Goal: Information Seeking & Learning: Compare options

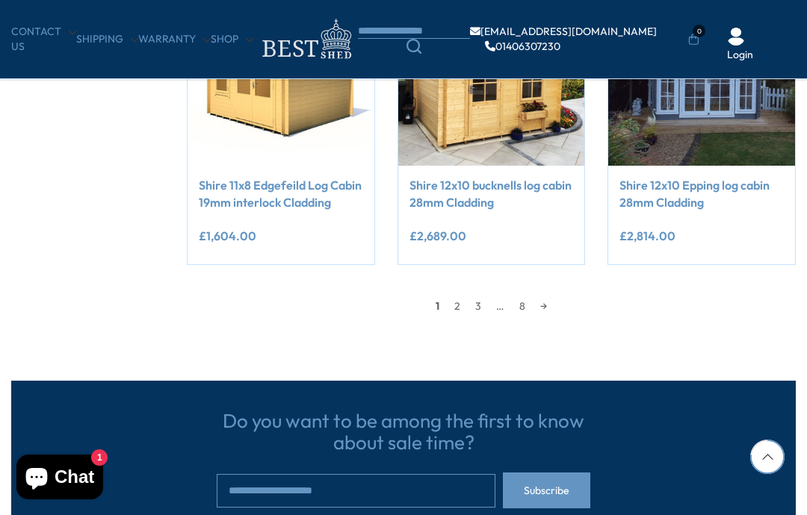
scroll to position [1256, 0]
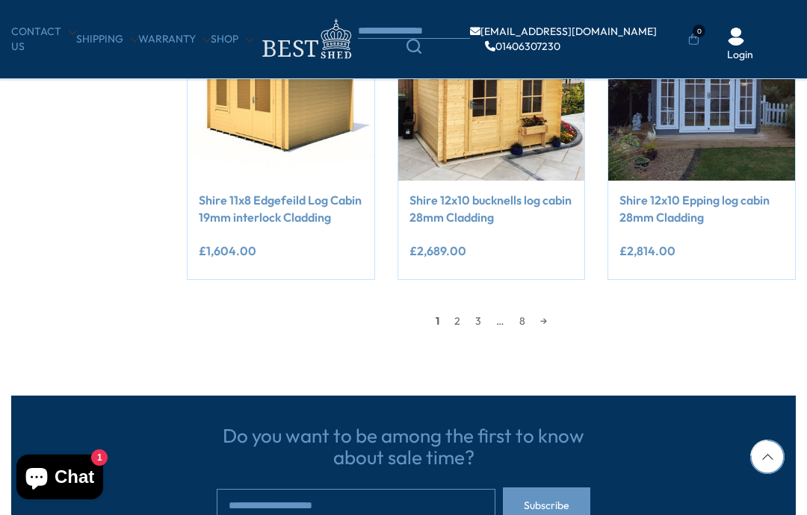
click at [550, 314] on link "→" at bounding box center [544, 321] width 22 height 22
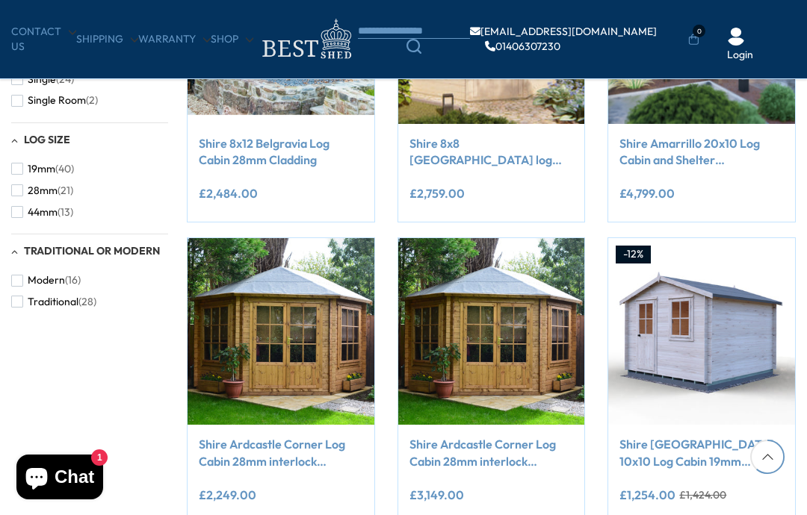
scroll to position [1012, 0]
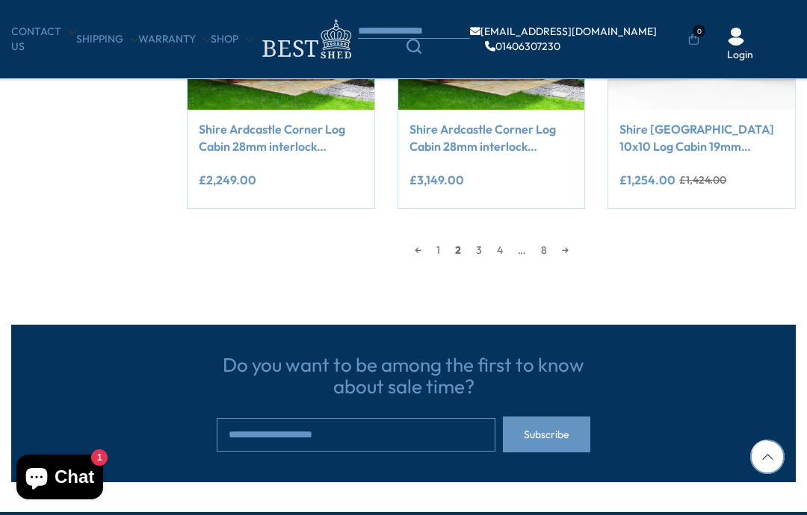
click at [572, 241] on link "→" at bounding box center [565, 250] width 22 height 22
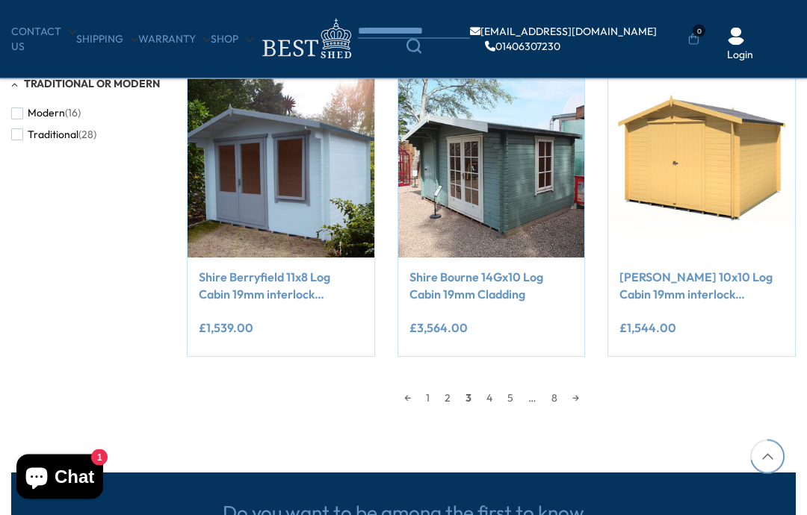
scroll to position [1179, 0]
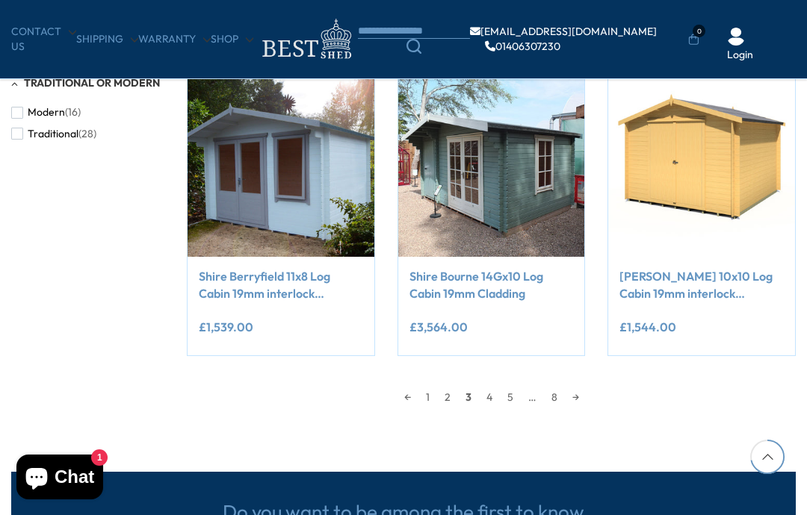
click at [583, 388] on link "→" at bounding box center [576, 397] width 22 height 22
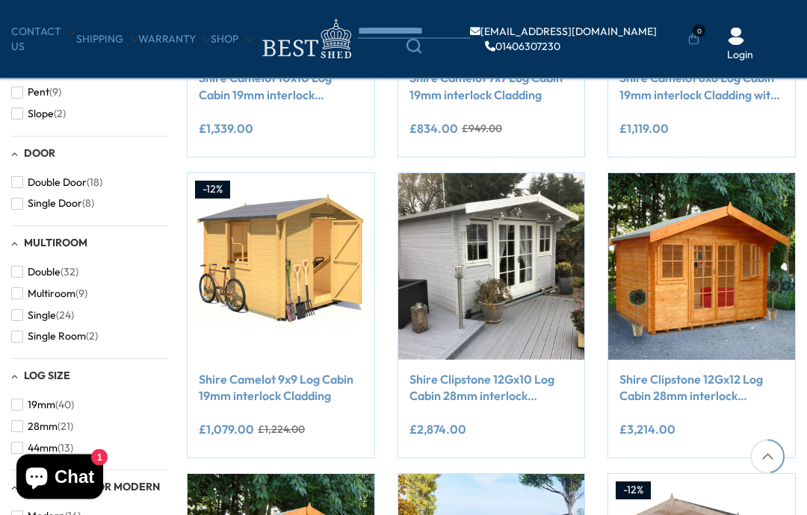
scroll to position [776, 0]
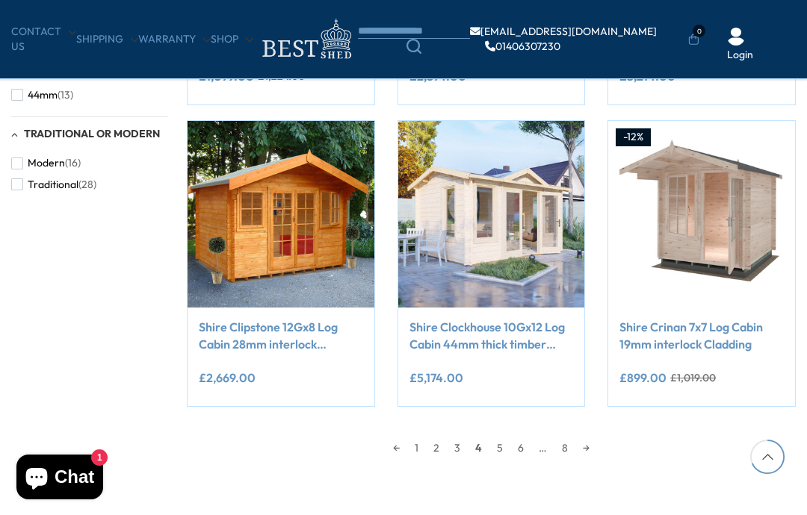
click at [597, 441] on link "→" at bounding box center [586, 448] width 22 height 22
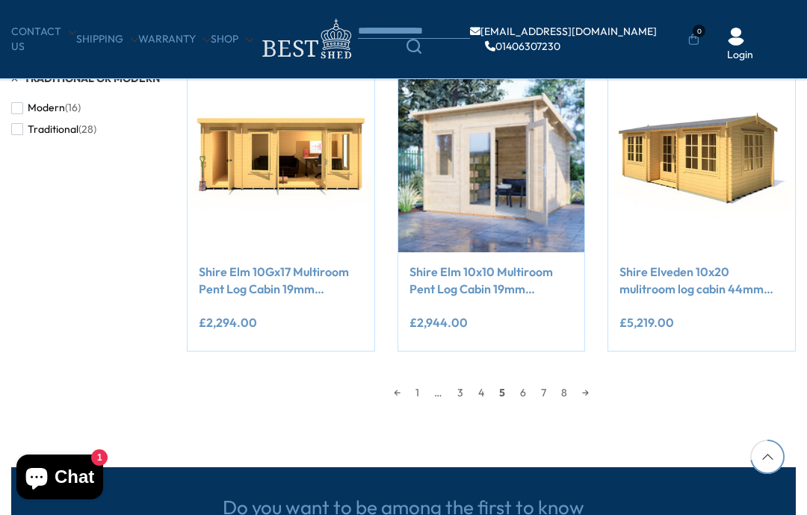
scroll to position [1185, 0]
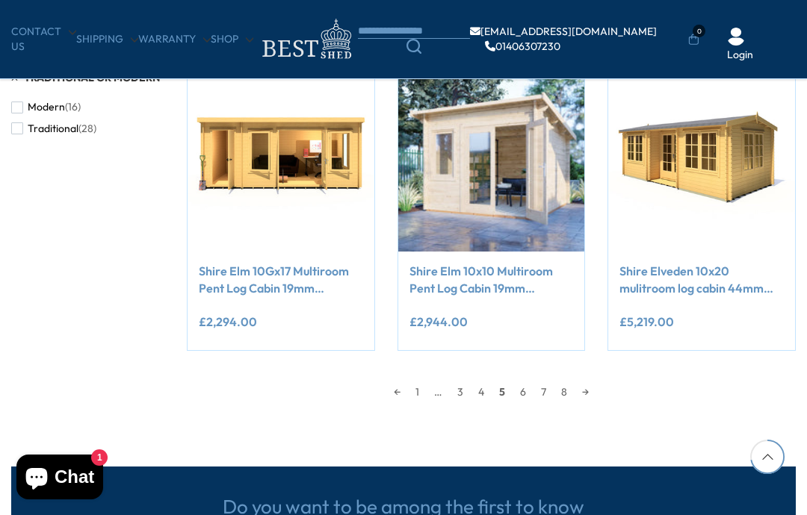
click at [596, 385] on link "→" at bounding box center [585, 392] width 22 height 22
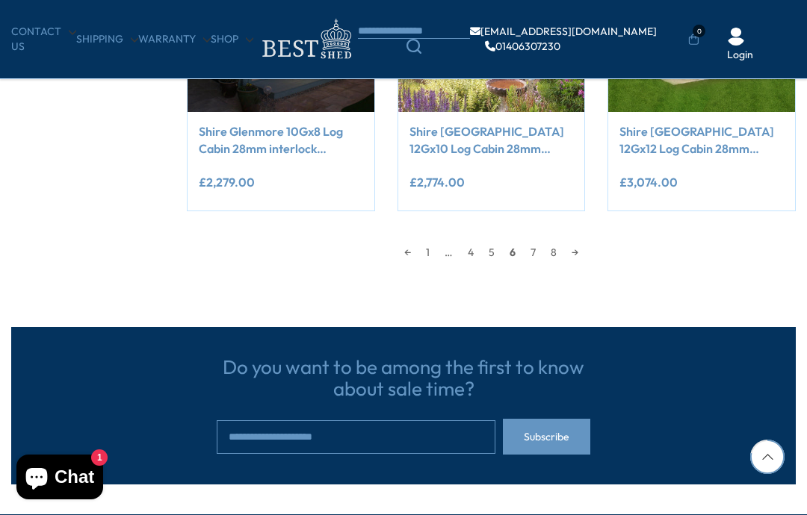
scroll to position [1296, 0]
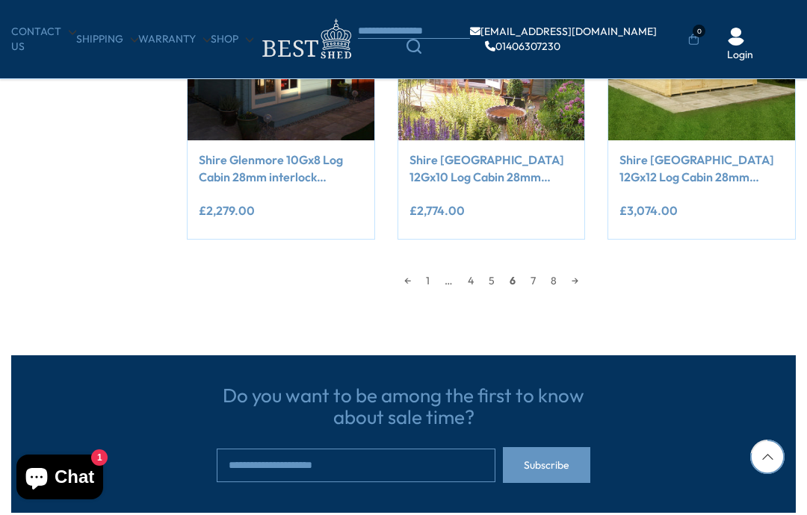
click at [578, 274] on link "→" at bounding box center [575, 281] width 22 height 22
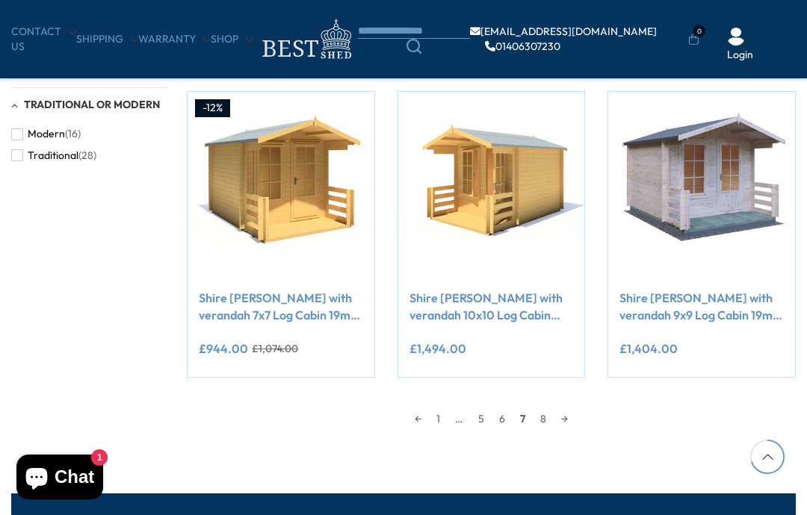
scroll to position [1158, 0]
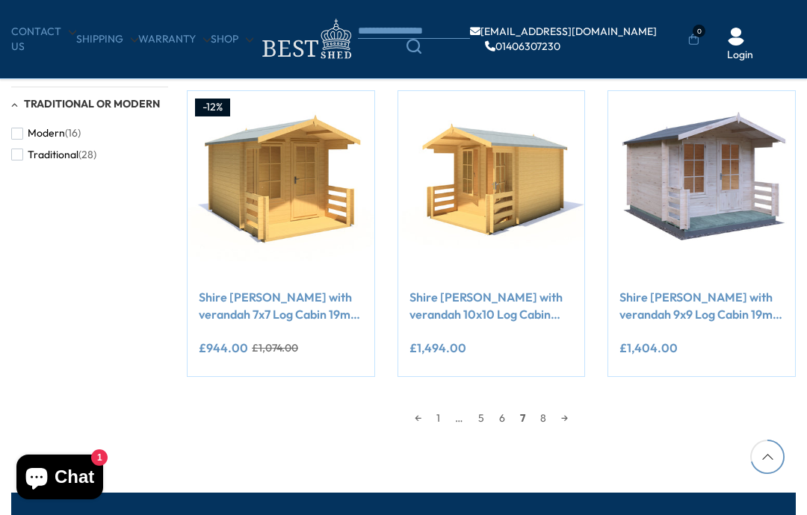
click at [571, 415] on link "→" at bounding box center [564, 418] width 22 height 22
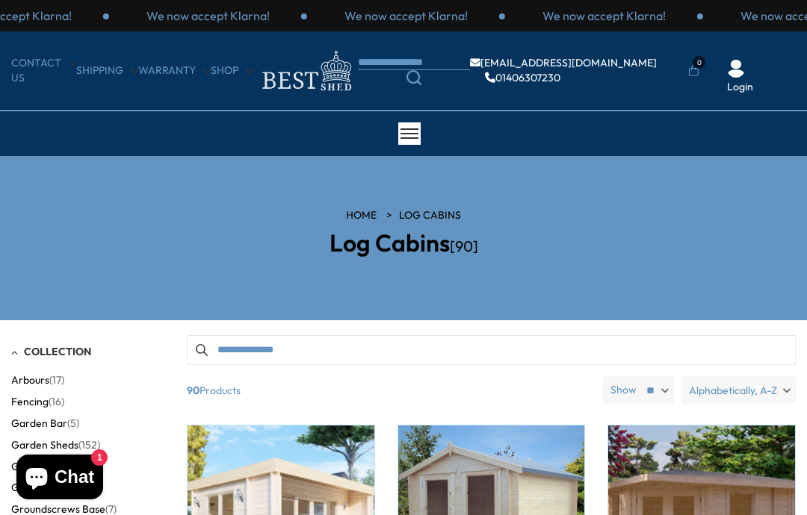
scroll to position [1218, 0]
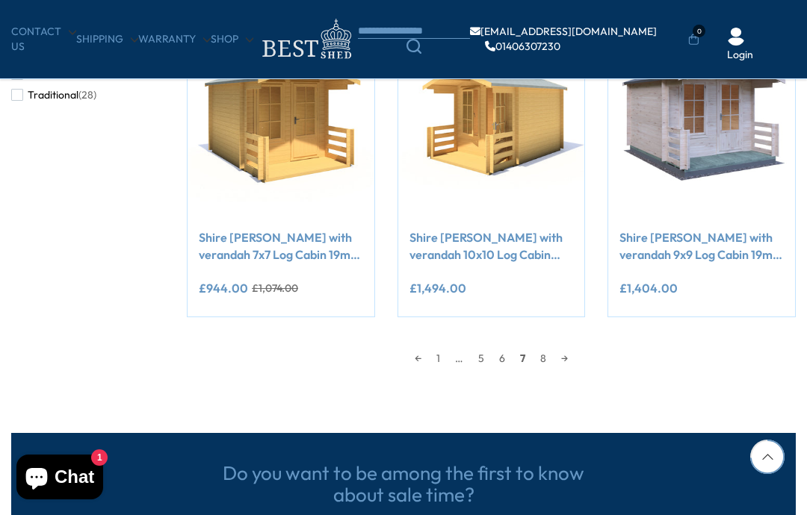
click at [446, 354] on link "1" at bounding box center [438, 358] width 19 height 22
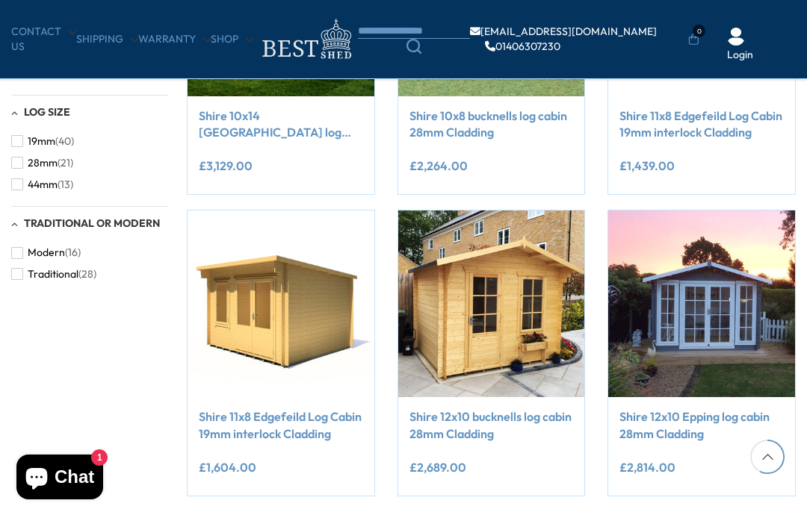
scroll to position [1040, 0]
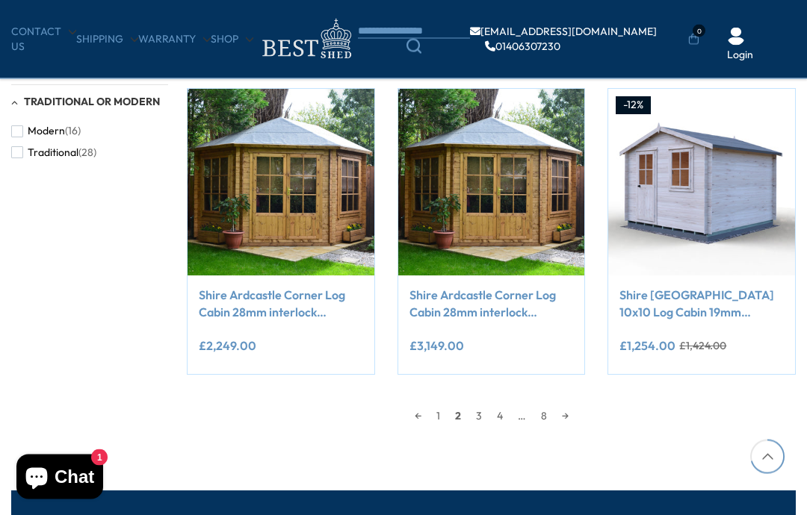
scroll to position [1161, 0]
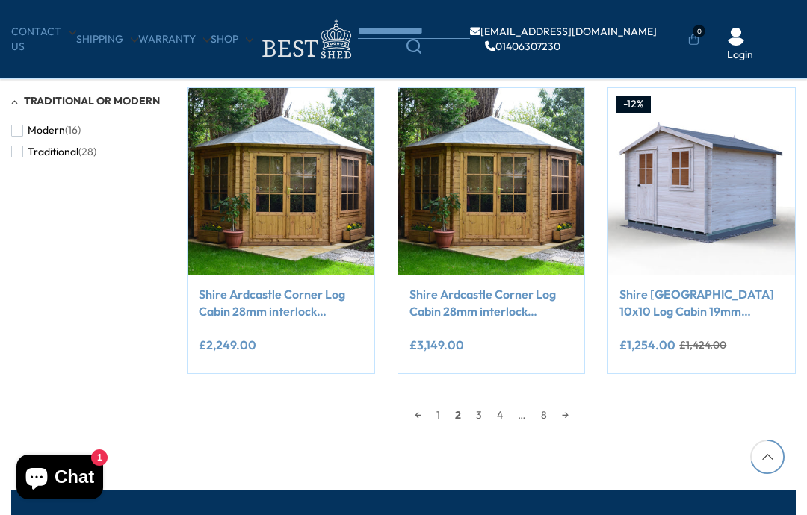
click at [567, 412] on link "→" at bounding box center [565, 415] width 22 height 22
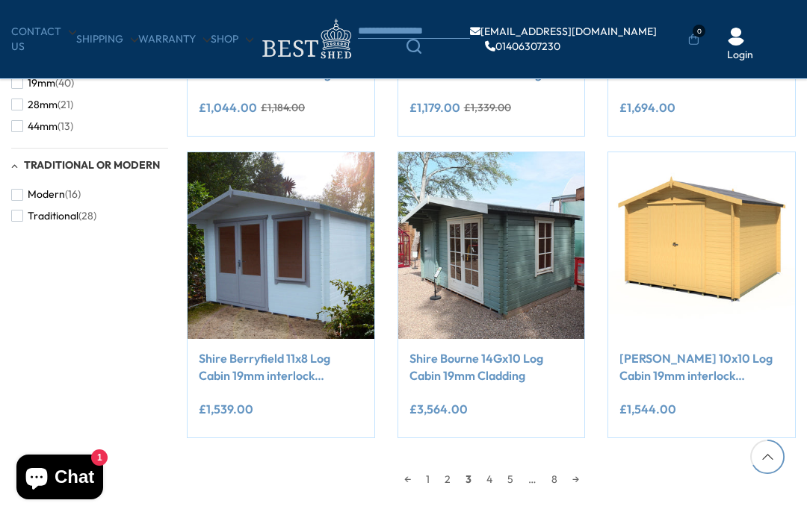
scroll to position [1099, 0]
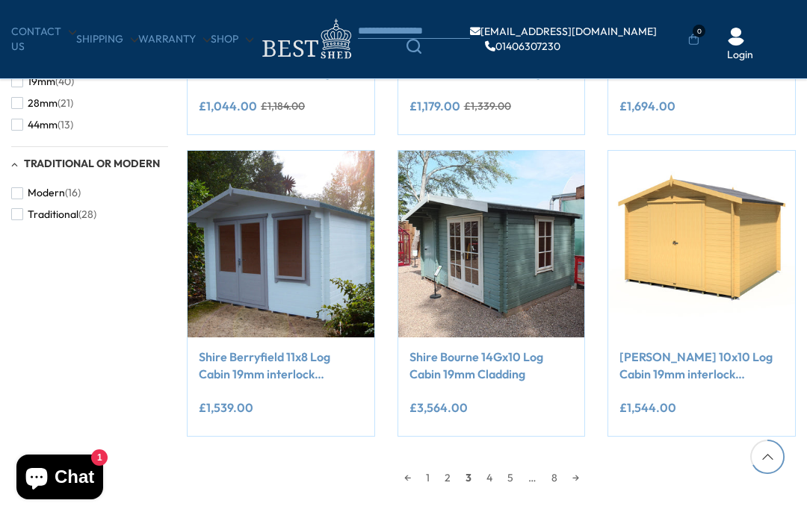
click at [580, 475] on link "→" at bounding box center [576, 478] width 22 height 22
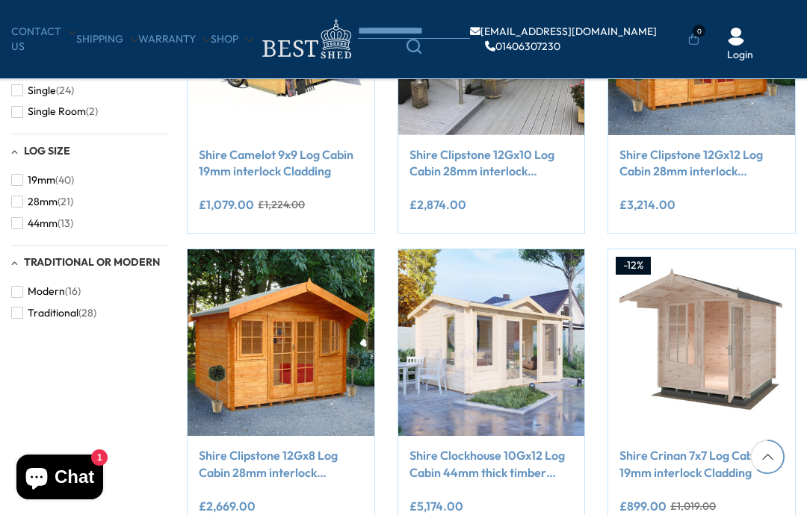
scroll to position [1001, 0]
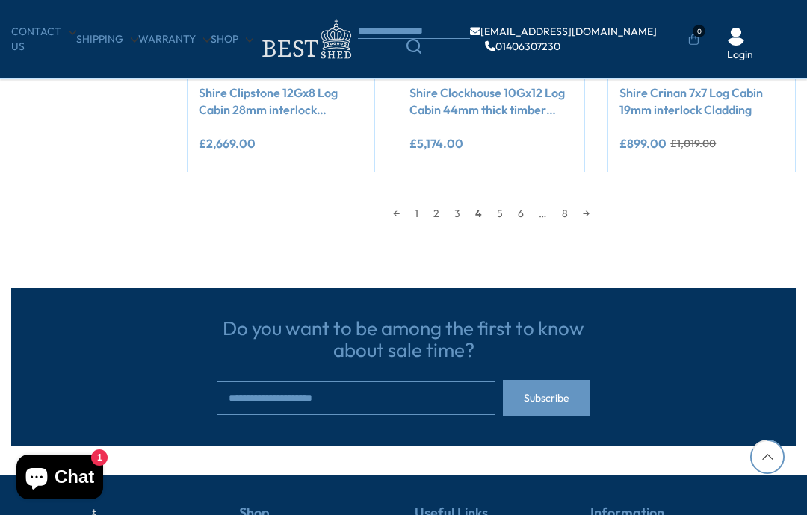
click at [595, 202] on link "→" at bounding box center [586, 213] width 22 height 22
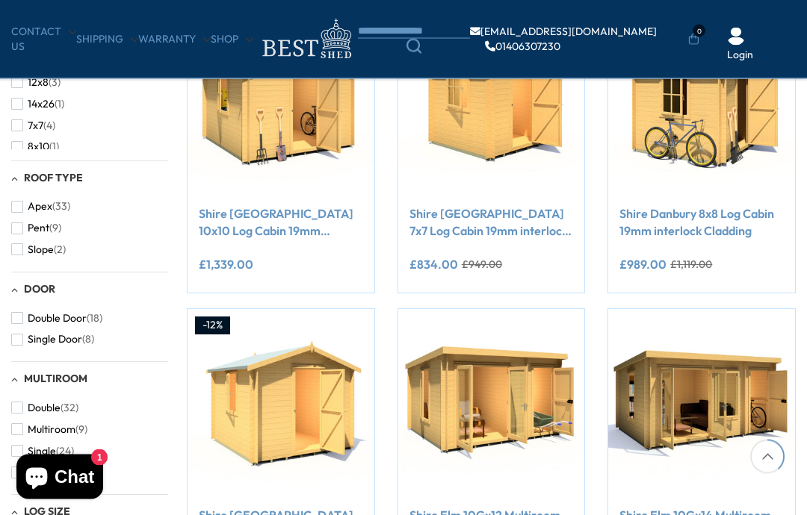
scroll to position [649, 0]
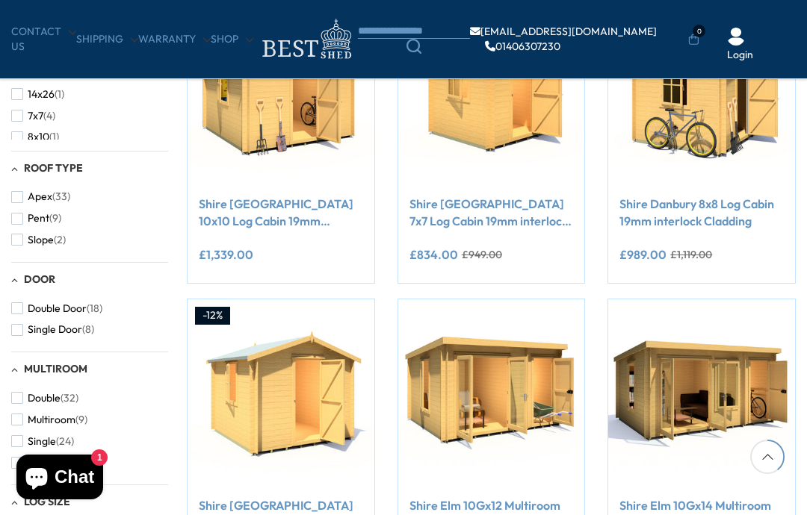
click at [521, 509] on link "Shire Elm 10Gx12 Multiroom Pent Log Cabin 19mm interlock Cladding" at bounding box center [491, 514] width 164 height 34
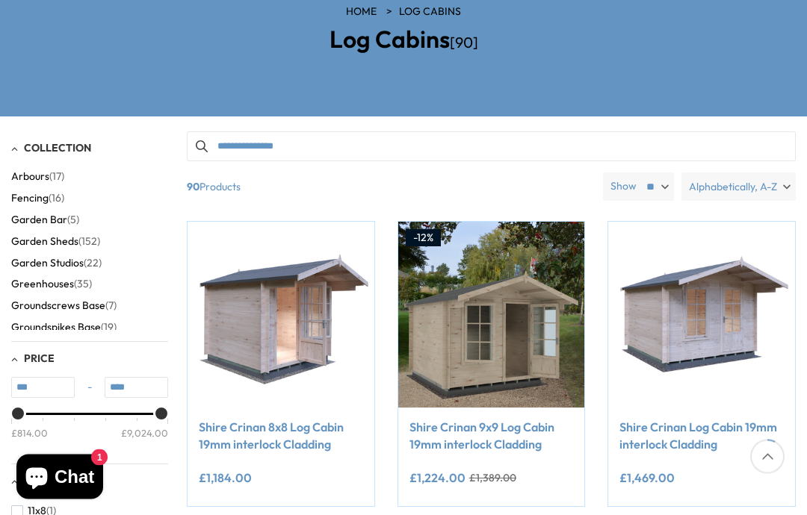
scroll to position [0, 0]
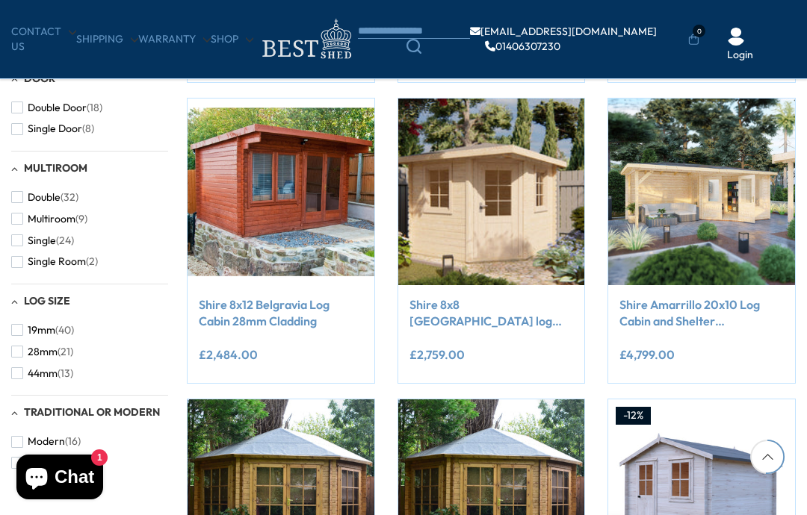
scroll to position [851, 0]
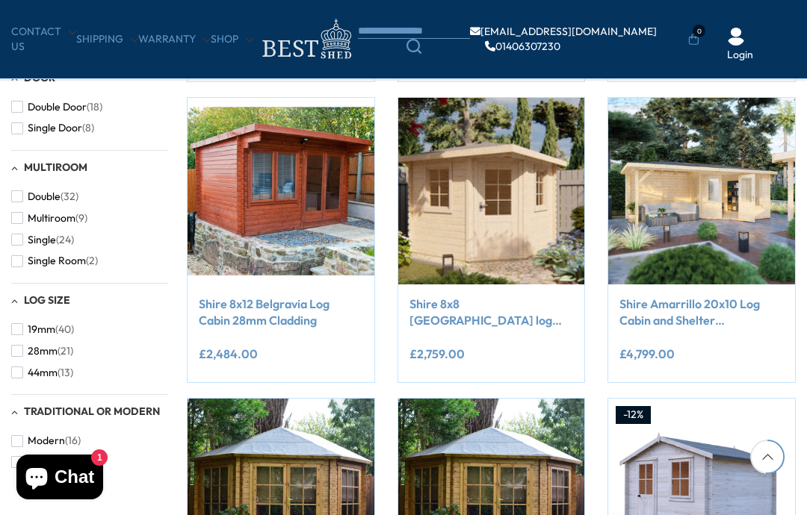
click at [745, 176] on img at bounding box center [701, 191] width 187 height 187
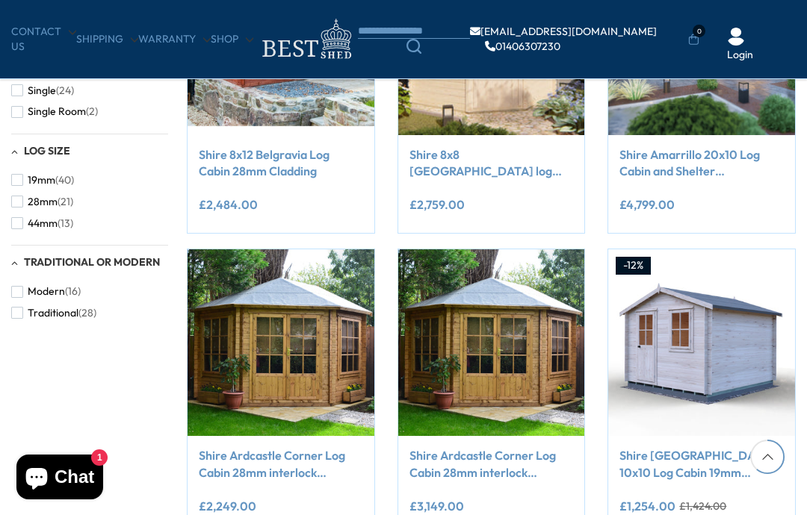
scroll to position [1042, 0]
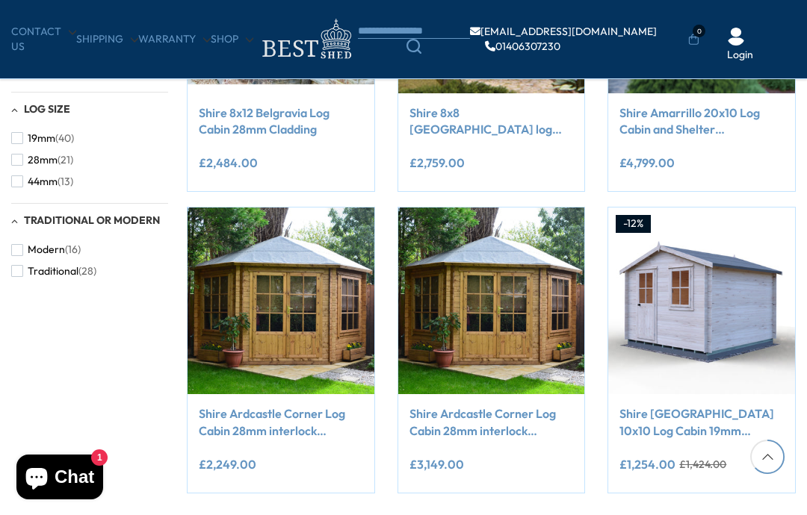
click at [688, 284] on img at bounding box center [701, 301] width 187 height 187
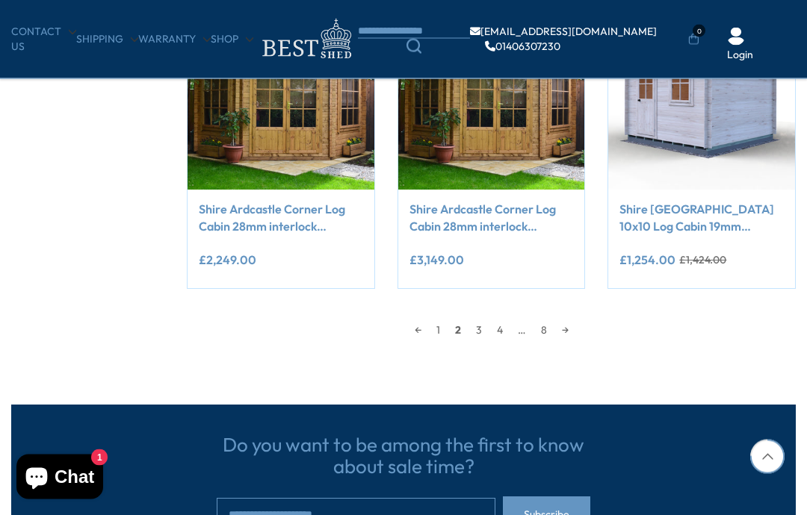
scroll to position [1249, 0]
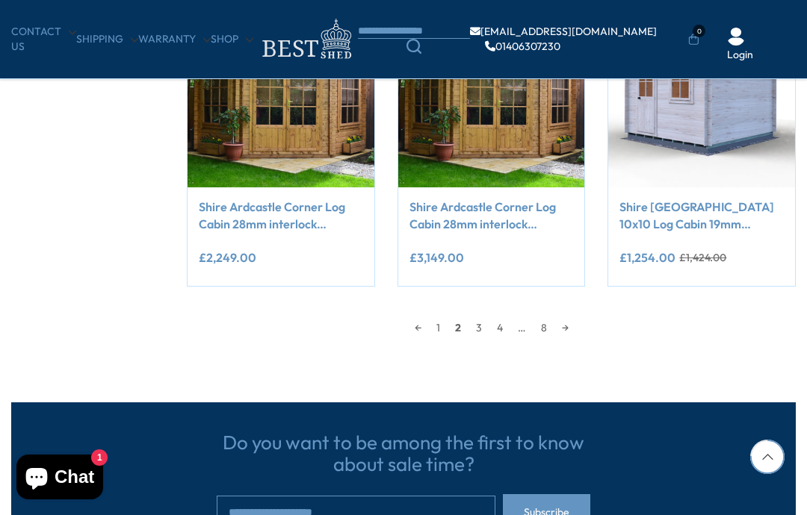
click at [572, 326] on link "→" at bounding box center [565, 328] width 22 height 22
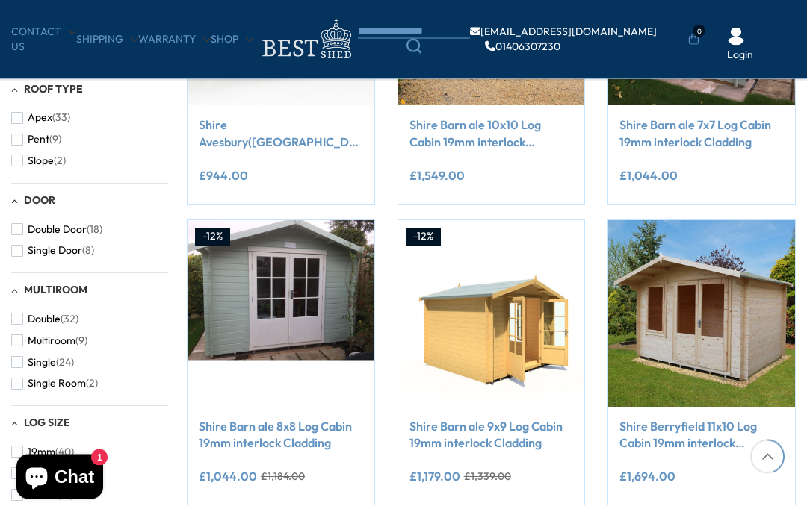
scroll to position [736, 0]
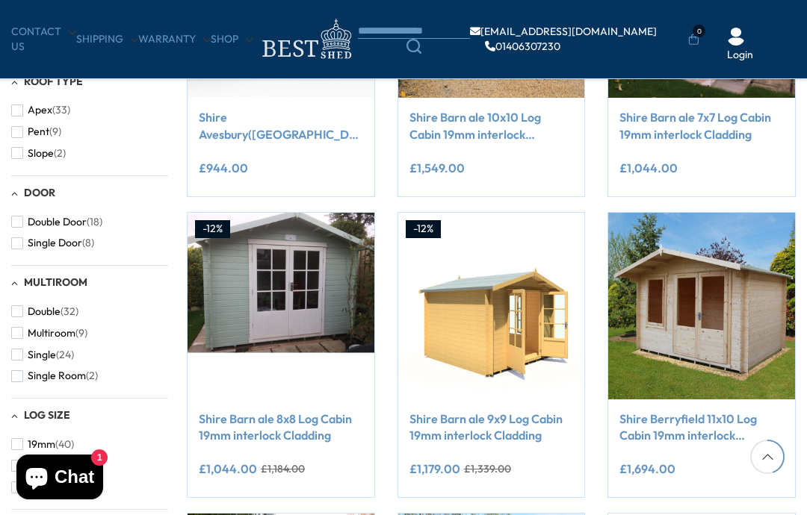
click at [493, 312] on img at bounding box center [491, 306] width 187 height 187
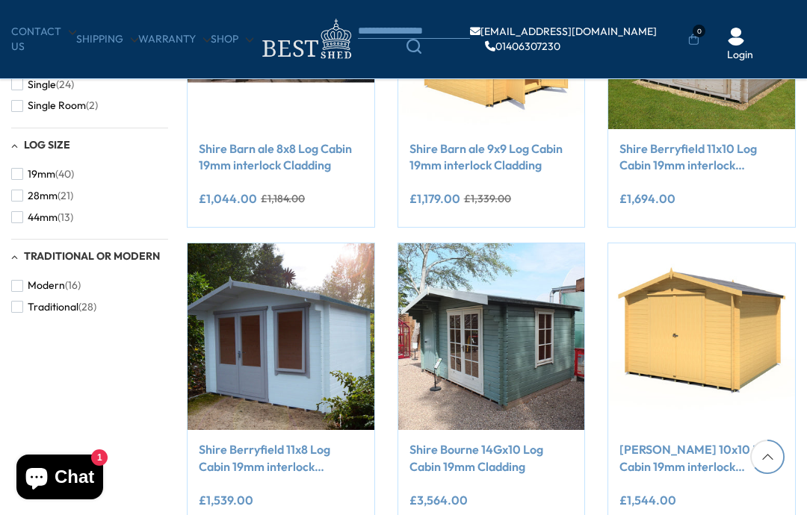
scroll to position [1142, 0]
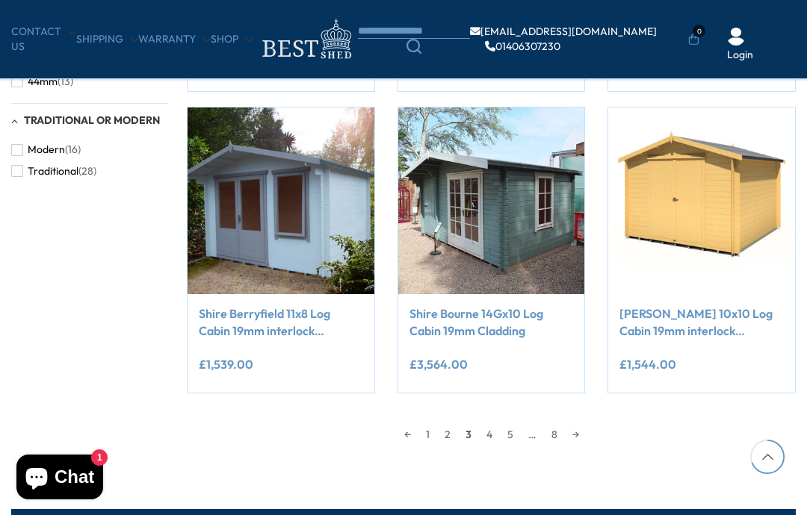
click at [579, 435] on link "→" at bounding box center [576, 435] width 22 height 22
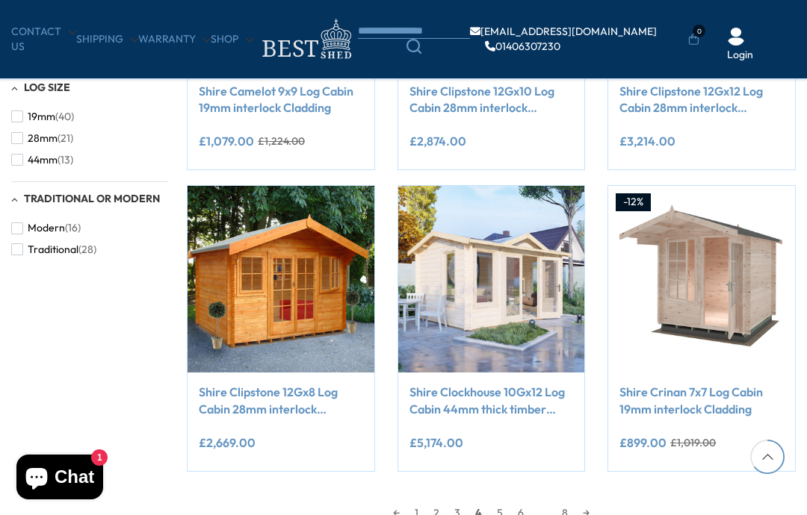
scroll to position [1064, 0]
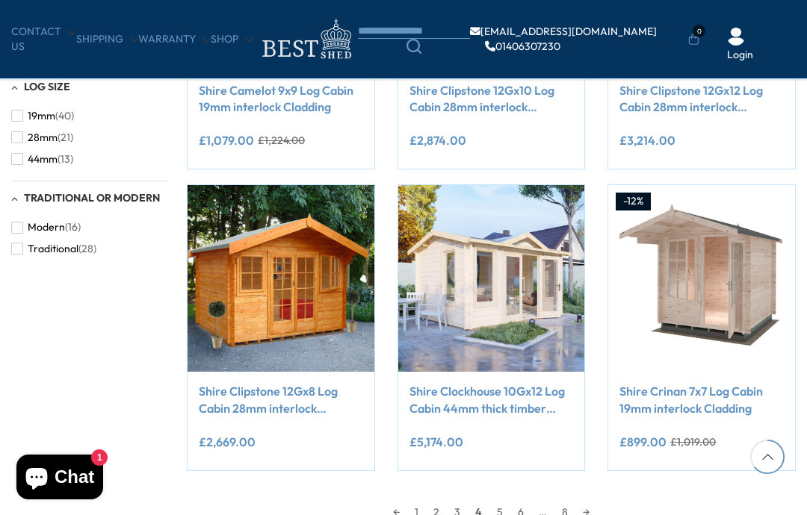
click at [590, 501] on link "→" at bounding box center [586, 512] width 22 height 22
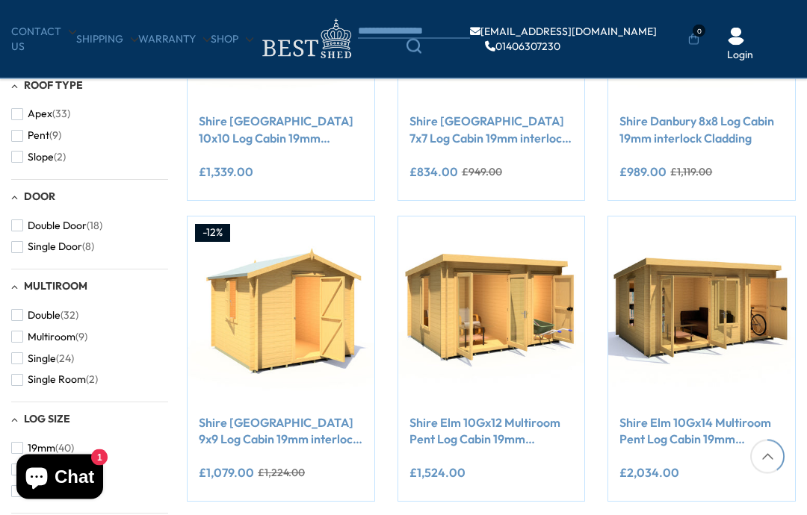
scroll to position [733, 0]
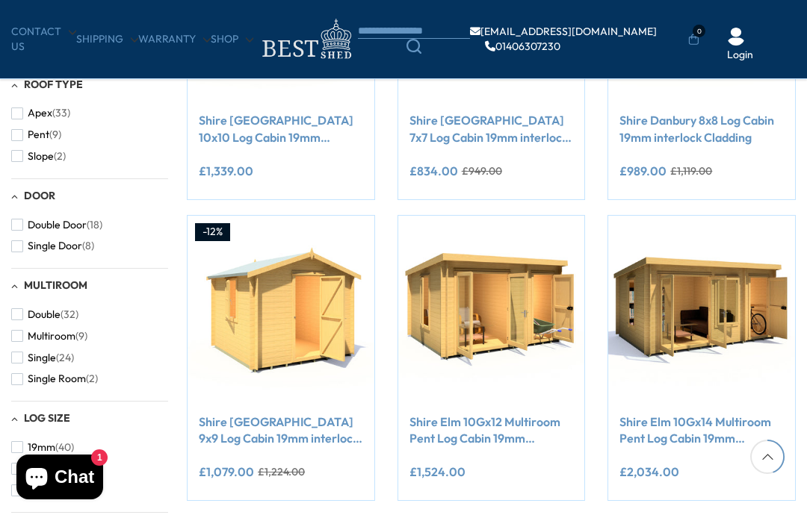
click at [533, 466] on div "£1,524.00" at bounding box center [491, 472] width 164 height 12
click at [537, 459] on div "**********" at bounding box center [491, 474] width 164 height 31
click at [515, 421] on link "Shire Elm 10Gx12 Multiroom Pent Log Cabin 19mm interlock Cladding" at bounding box center [491, 431] width 164 height 34
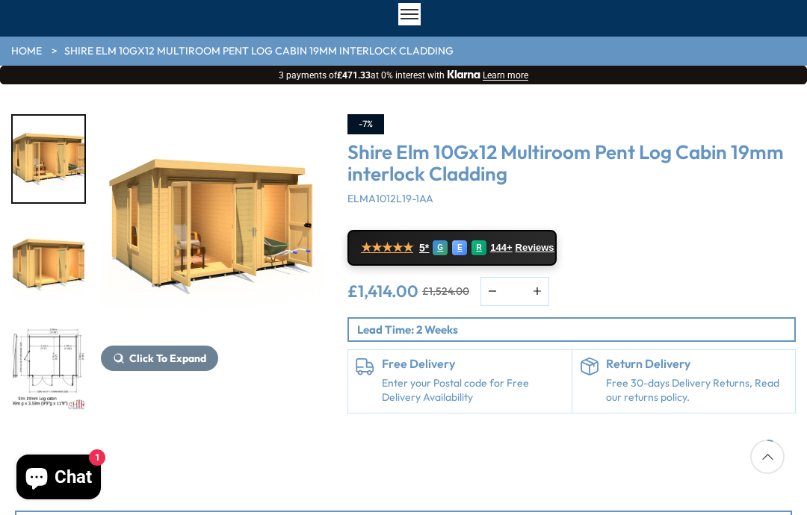
scroll to position [119, 0]
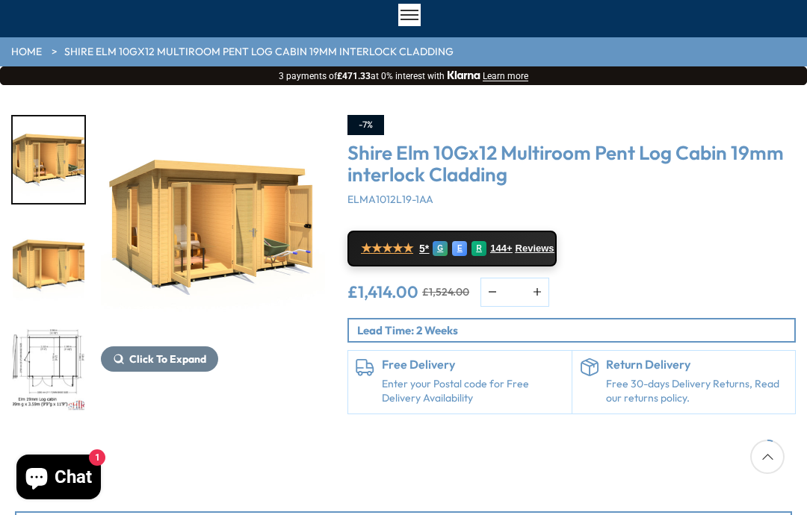
click at [187, 356] on span "Click To Expand" at bounding box center [167, 359] width 77 height 13
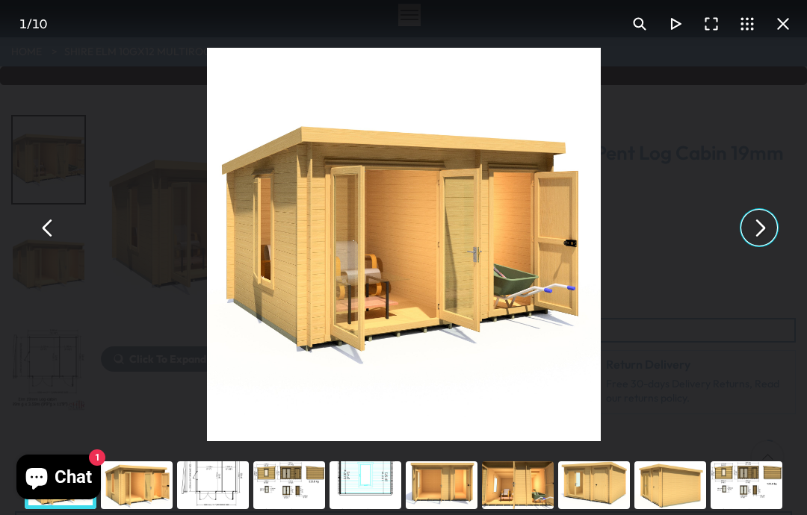
click at [759, 246] on button "You can close this modal content with the ESC key" at bounding box center [759, 228] width 36 height 36
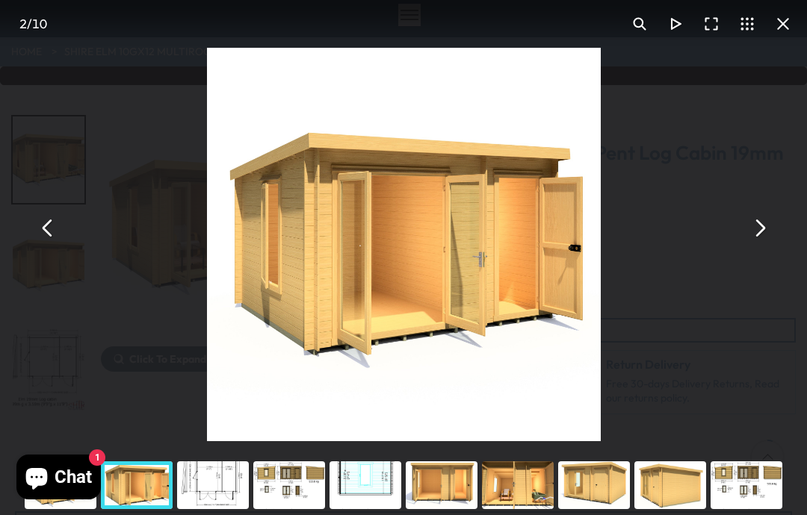
click at [760, 246] on button "You can close this modal content with the ESC key" at bounding box center [759, 228] width 36 height 36
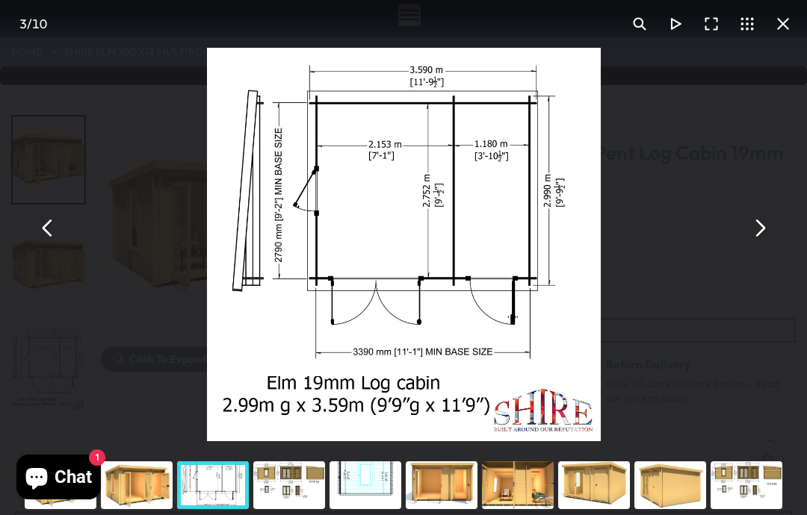
click at [759, 246] on button "You can close this modal content with the ESC key" at bounding box center [759, 228] width 36 height 36
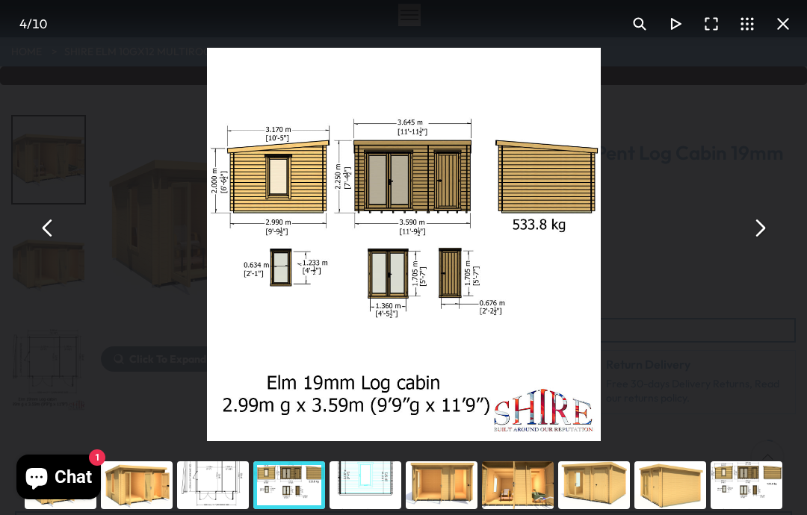
click at [763, 246] on button "You can close this modal content with the ESC key" at bounding box center [759, 228] width 36 height 36
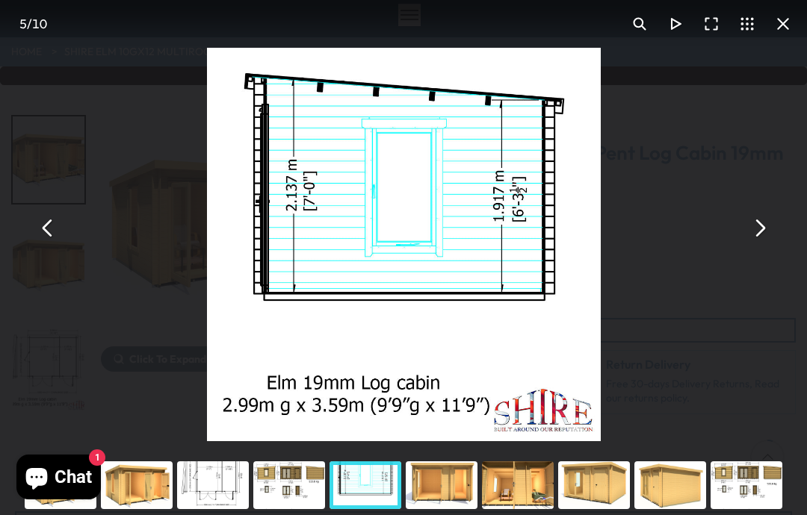
click at [766, 246] on button "You can close this modal content with the ESC key" at bounding box center [759, 228] width 36 height 36
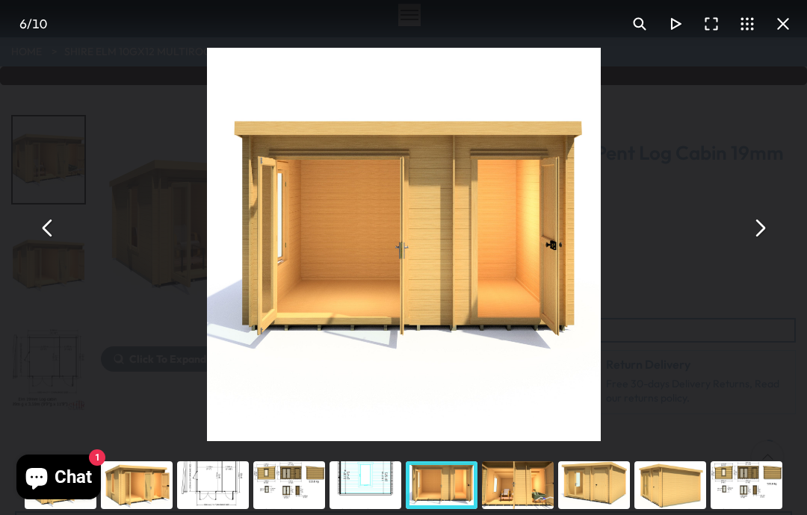
click at [754, 246] on button "You can close this modal content with the ESC key" at bounding box center [759, 228] width 36 height 36
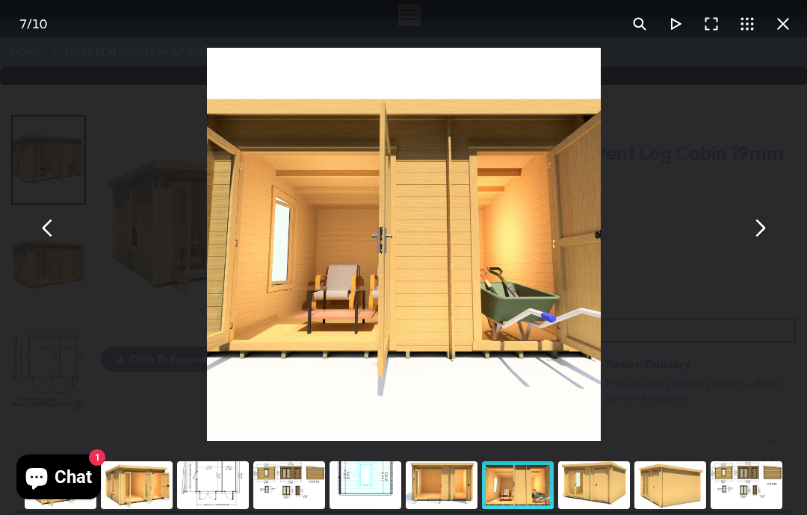
click at [765, 246] on button "You can close this modal content with the ESC key" at bounding box center [759, 228] width 36 height 36
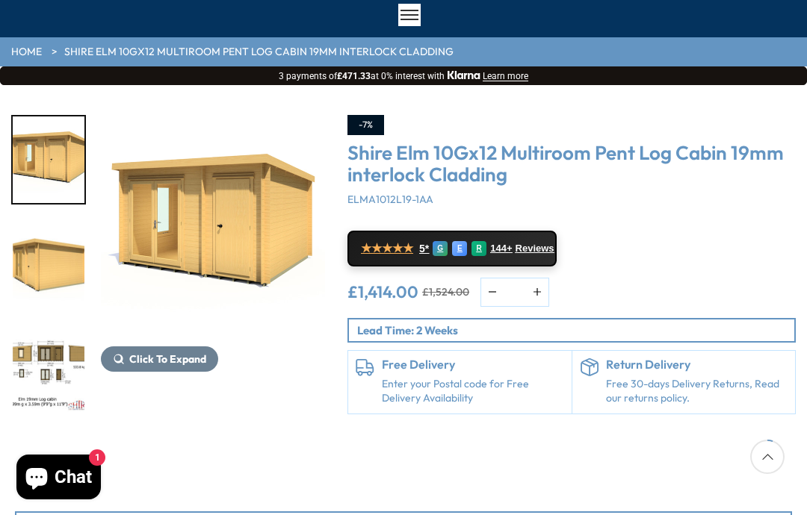
click at [497, 282] on button "button" at bounding box center [492, 293] width 22 height 28
click at [494, 286] on button "button" at bounding box center [492, 293] width 22 height 28
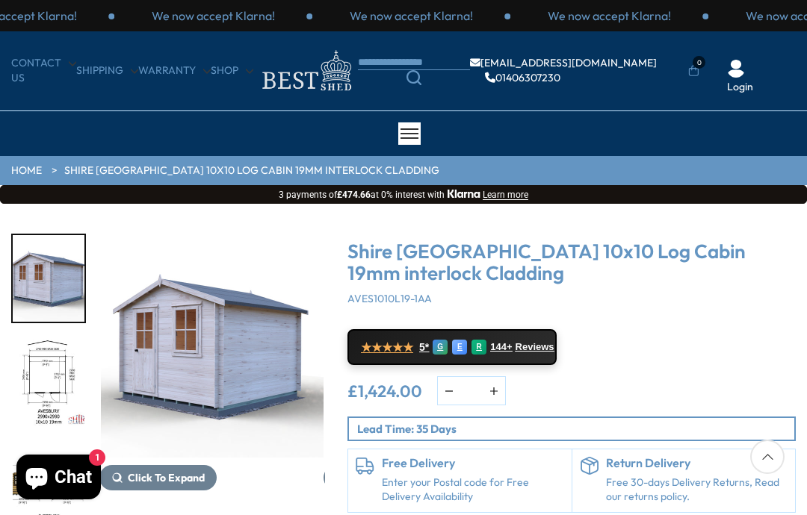
click at [249, 350] on img "1 / 16" at bounding box center [211, 346] width 224 height 224
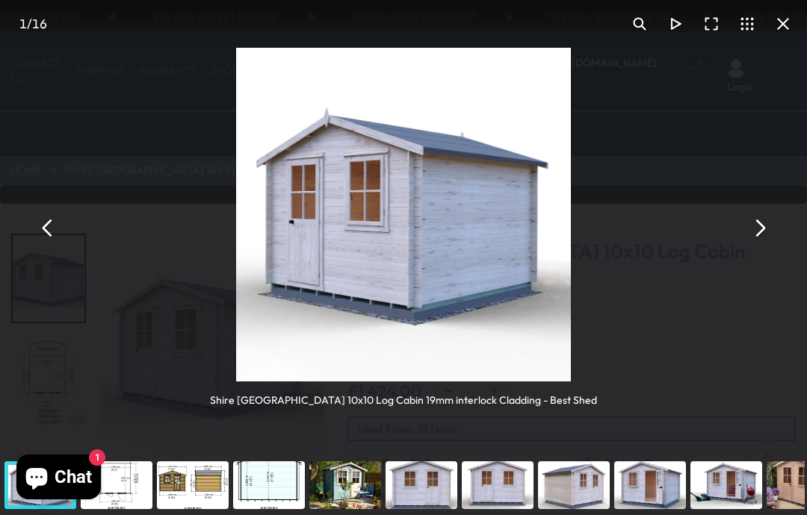
click at [765, 229] on button "You can close this modal content with the ESC key" at bounding box center [759, 228] width 36 height 36
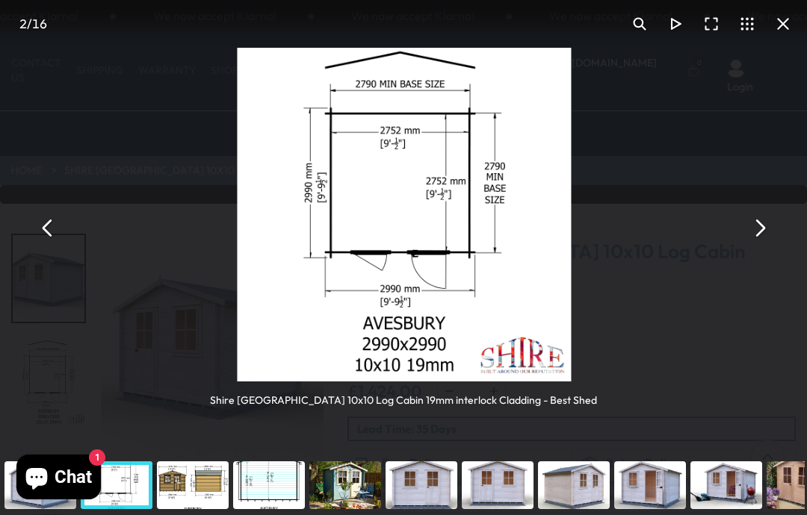
click at [766, 224] on button "You can close this modal content with the ESC key" at bounding box center [759, 228] width 36 height 36
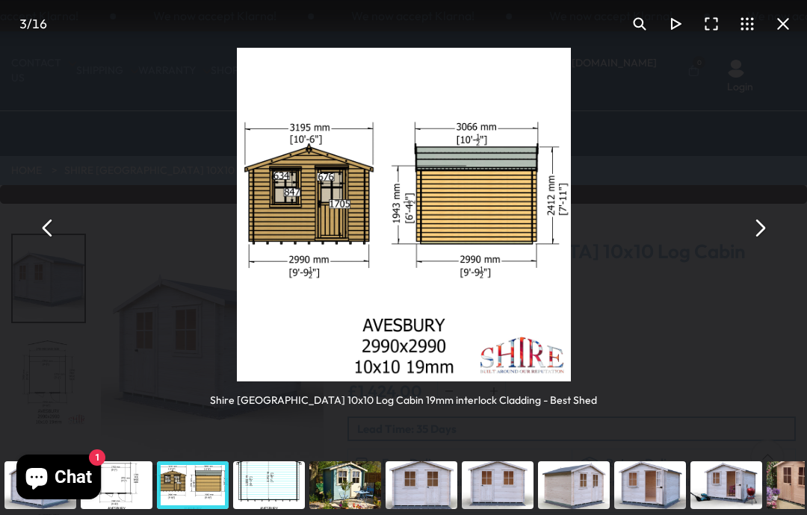
click at [766, 223] on button "You can close this modal content with the ESC key" at bounding box center [759, 228] width 36 height 36
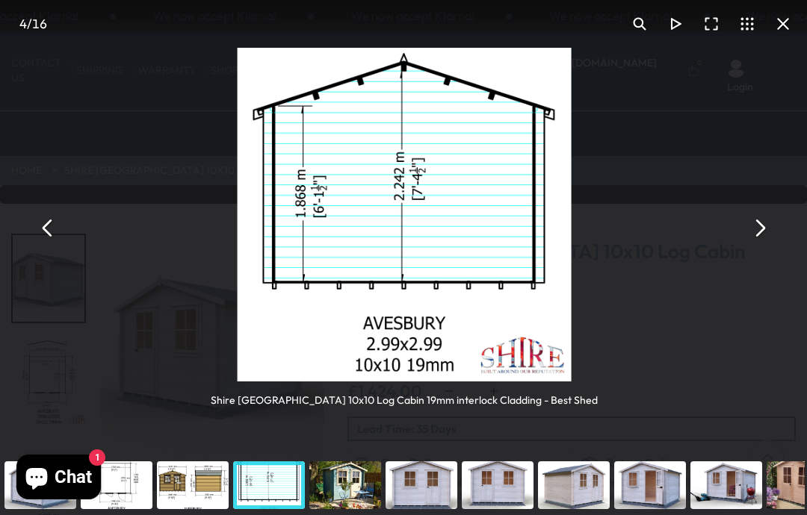
click at [764, 230] on button "You can close this modal content with the ESC key" at bounding box center [759, 228] width 36 height 36
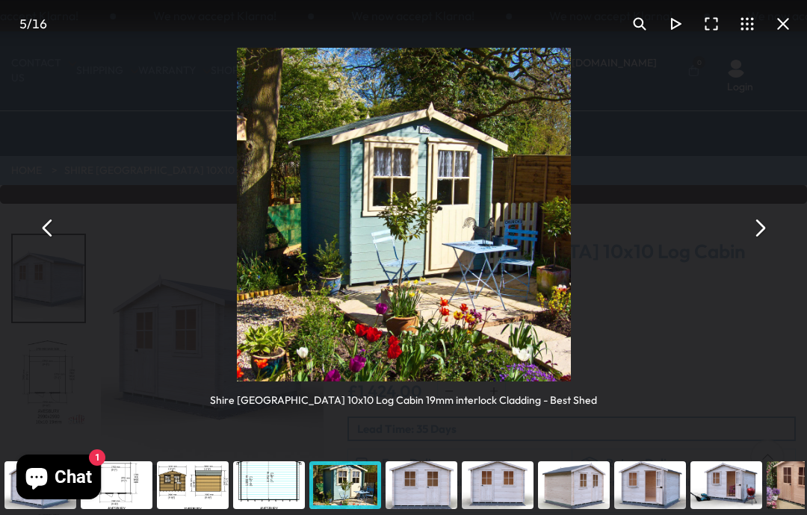
click at [768, 223] on button "You can close this modal content with the ESC key" at bounding box center [759, 228] width 36 height 36
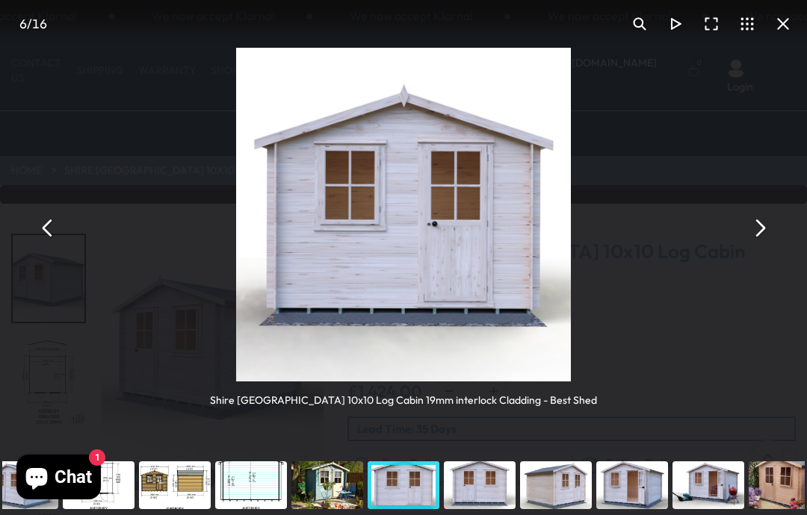
click at [42, 227] on button "You can close this modal content with the ESC key" at bounding box center [48, 228] width 36 height 36
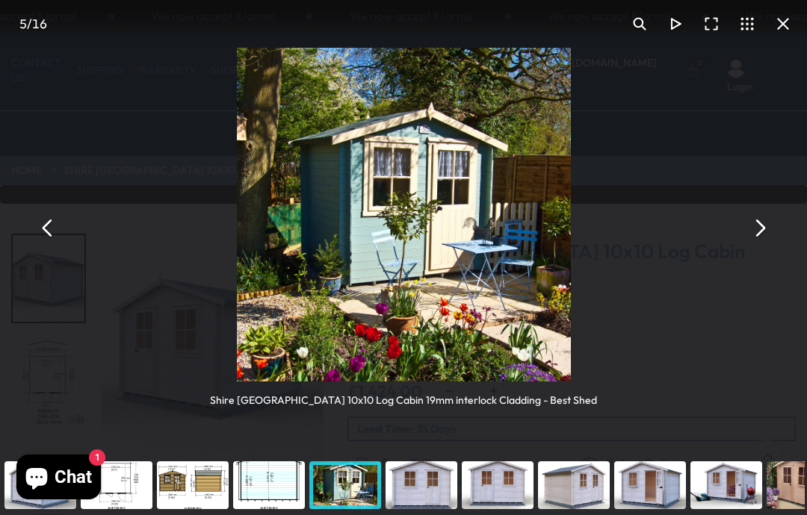
click at [39, 236] on button "You can close this modal content with the ESC key" at bounding box center [48, 228] width 36 height 36
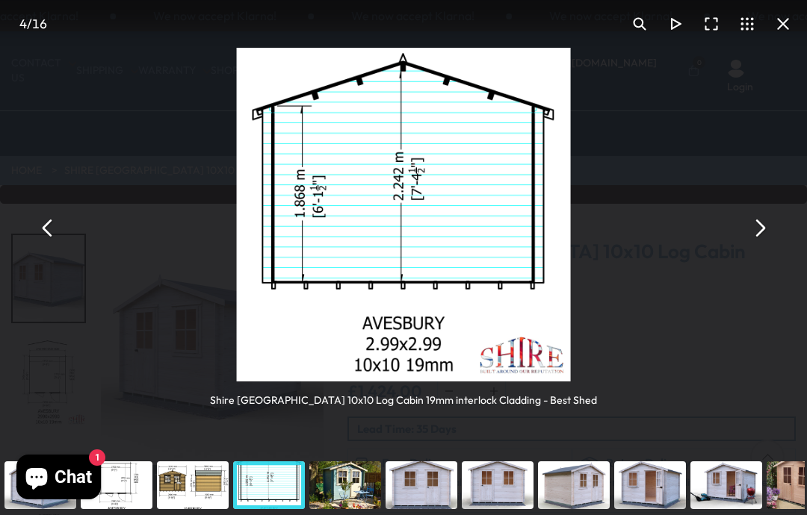
click at [38, 223] on button "You can close this modal content with the ESC key" at bounding box center [48, 228] width 36 height 36
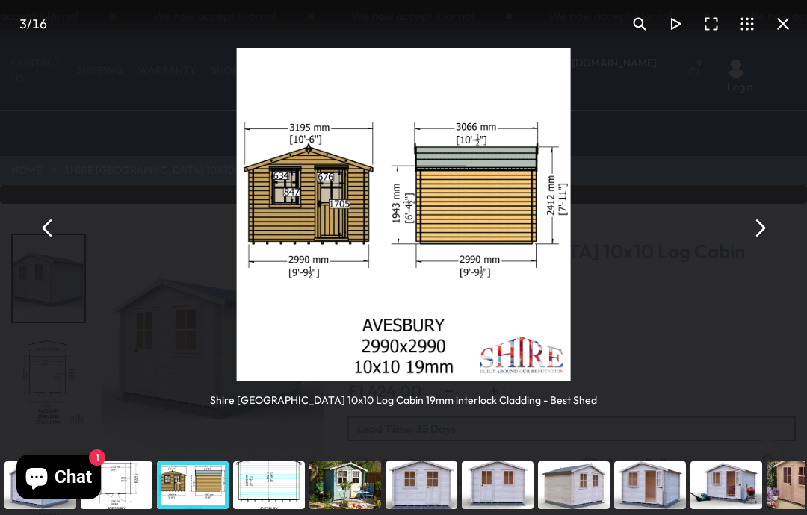
click at [39, 226] on button "You can close this modal content with the ESC key" at bounding box center [48, 228] width 36 height 36
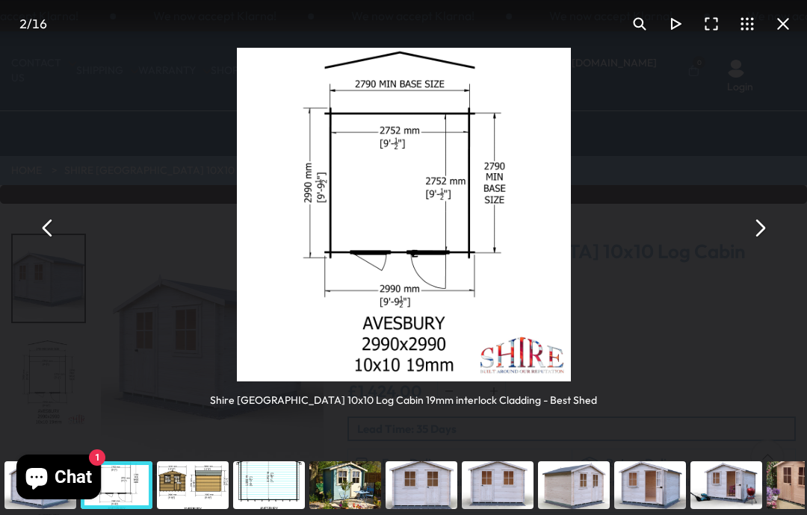
click at [34, 222] on button "You can close this modal content with the ESC key" at bounding box center [48, 228] width 36 height 36
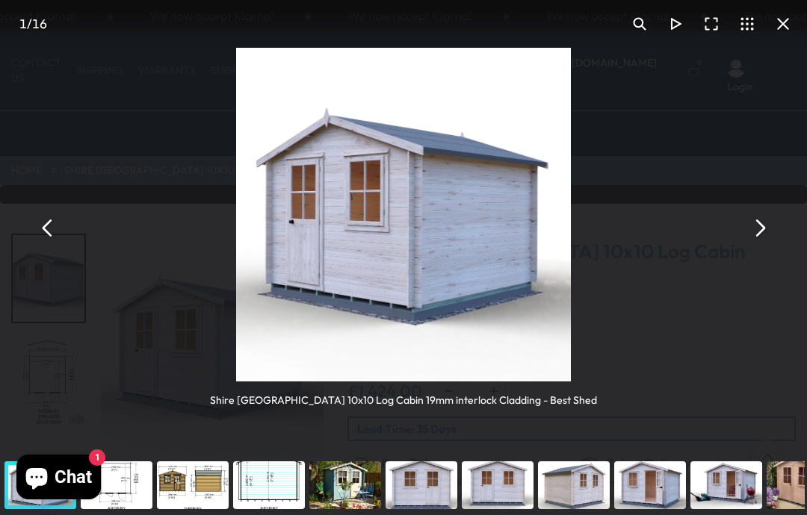
click at [37, 226] on button "You can close this modal content with the ESC key" at bounding box center [48, 228] width 36 height 36
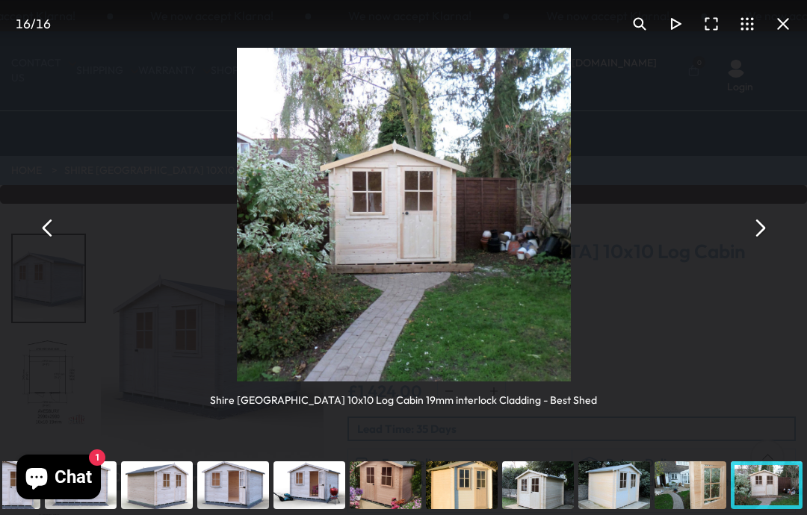
click at [35, 225] on button "You can close this modal content with the ESC key" at bounding box center [48, 228] width 36 height 36
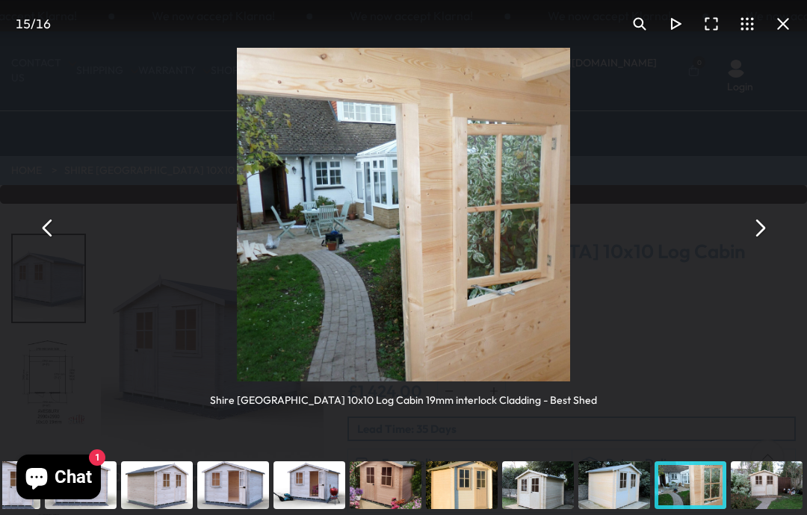
click at [39, 226] on button "You can close this modal content with the ESC key" at bounding box center [48, 228] width 36 height 36
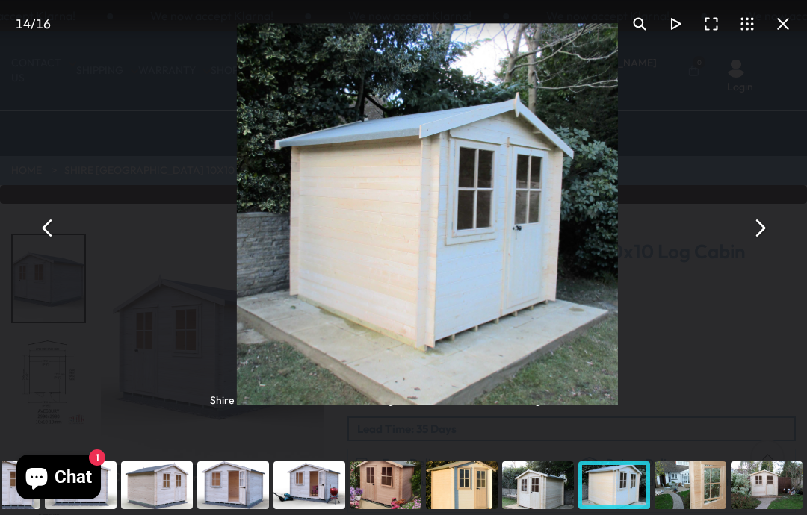
click at [38, 222] on button "You can close this modal content with the ESC key" at bounding box center [48, 228] width 36 height 36
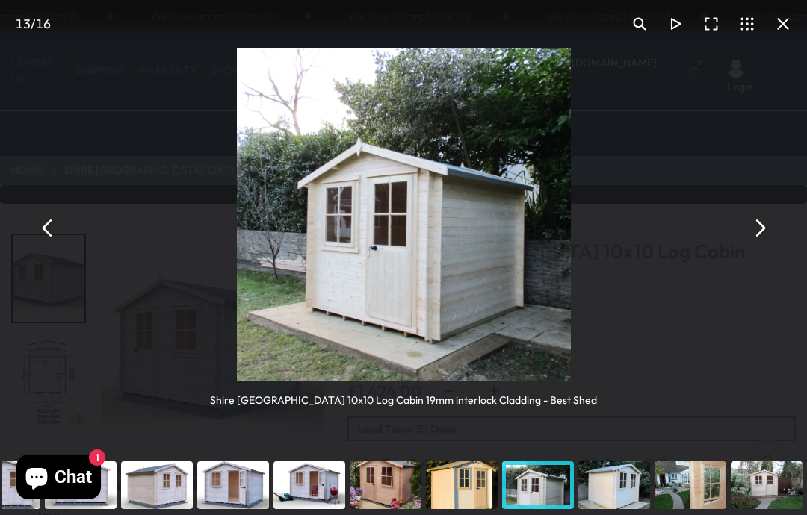
click at [35, 218] on button "You can close this modal content with the ESC key" at bounding box center [48, 228] width 36 height 36
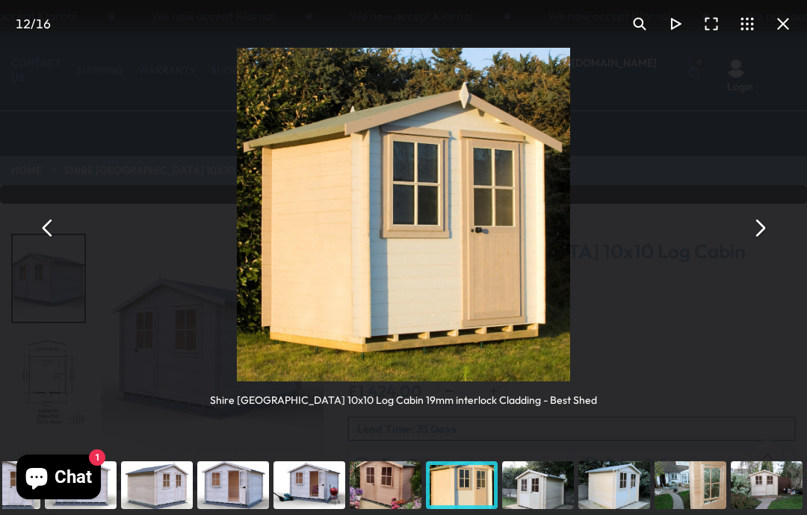
click at [39, 227] on button "You can close this modal content with the ESC key" at bounding box center [48, 228] width 36 height 36
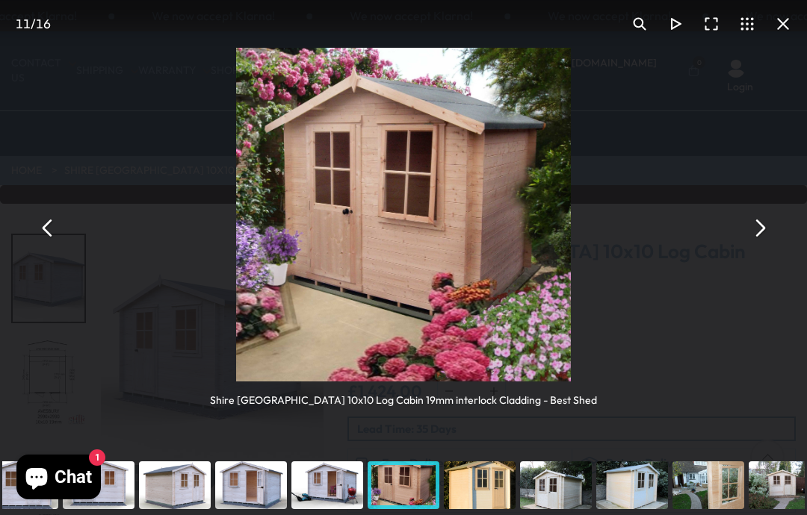
click at [35, 223] on button "You can close this modal content with the ESC key" at bounding box center [48, 228] width 36 height 36
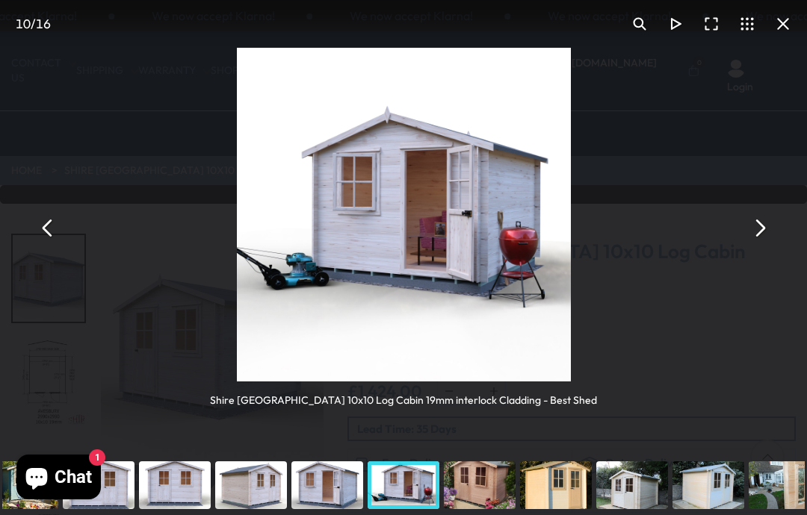
click at [38, 221] on button "You can close this modal content with the ESC key" at bounding box center [48, 228] width 36 height 36
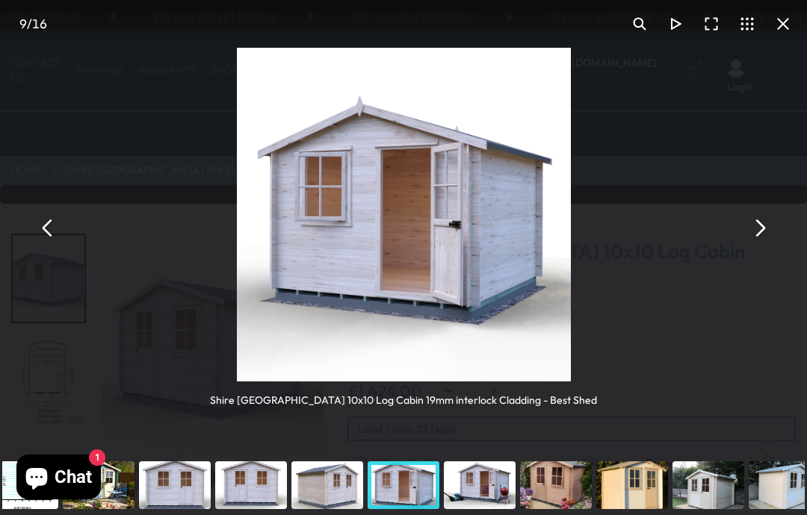
click at [37, 221] on button "You can close this modal content with the ESC key" at bounding box center [48, 228] width 36 height 36
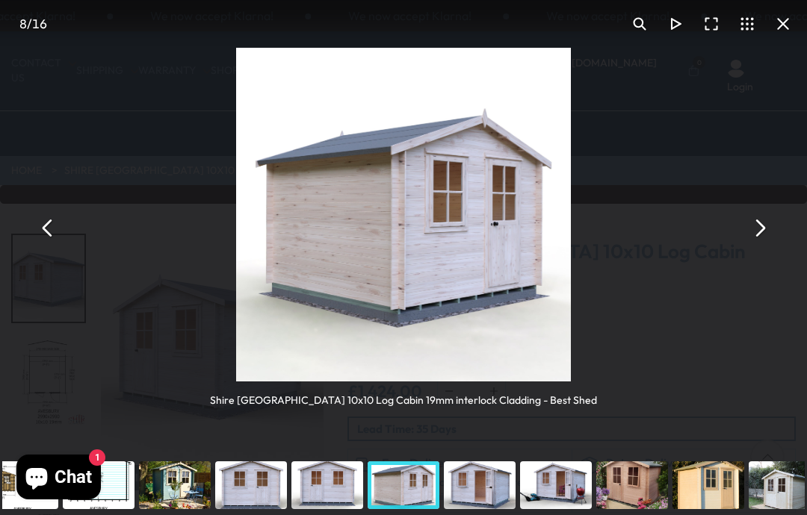
click at [36, 217] on button "You can close this modal content with the ESC key" at bounding box center [48, 228] width 36 height 36
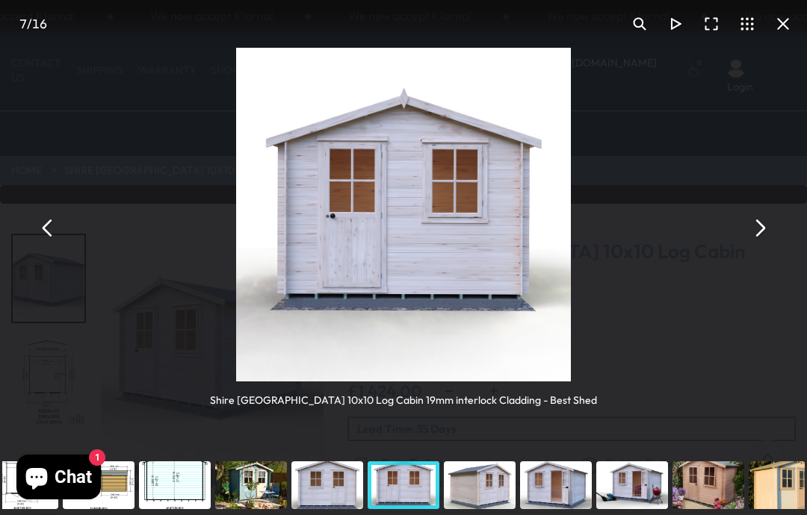
click at [35, 221] on button "You can close this modal content with the ESC key" at bounding box center [48, 228] width 36 height 36
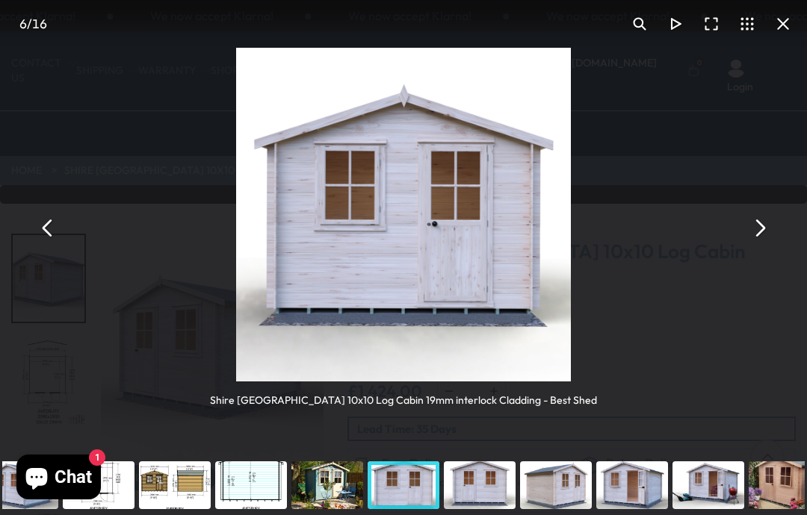
click at [34, 222] on button "You can close this modal content with the ESC key" at bounding box center [48, 228] width 36 height 36
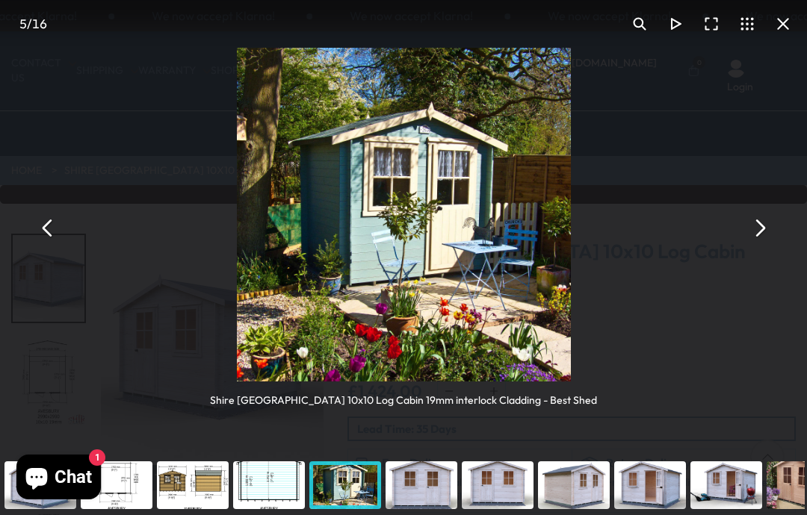
click at [36, 211] on div "Shire Avesbury 10x10 Log Cabin 19mm interlock Cladding - Best Shed" at bounding box center [403, 228] width 807 height 456
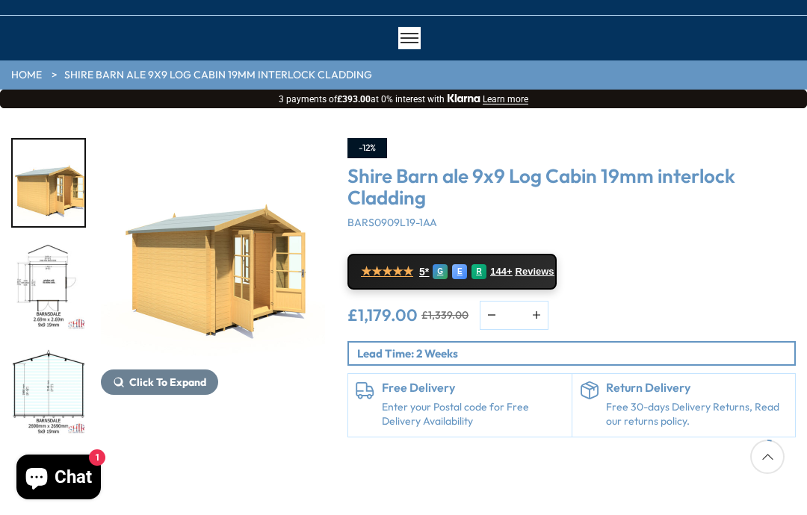
scroll to position [124, 0]
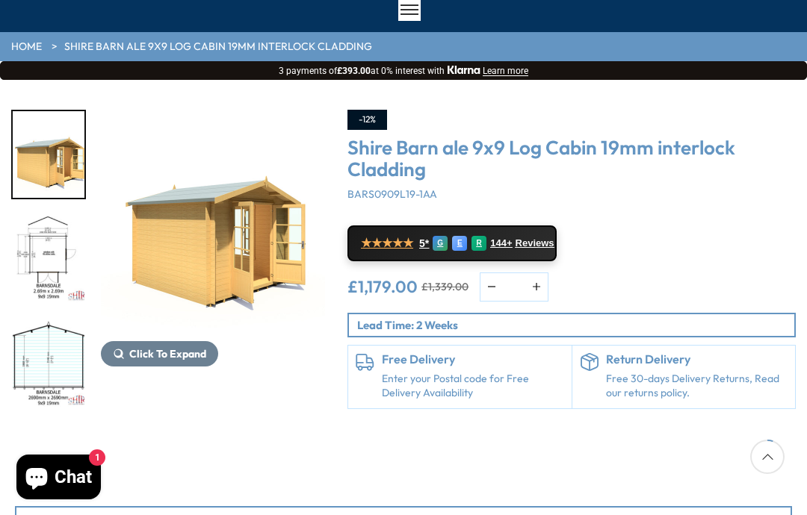
click at [208, 264] on img "1 / 9" at bounding box center [213, 222] width 224 height 224
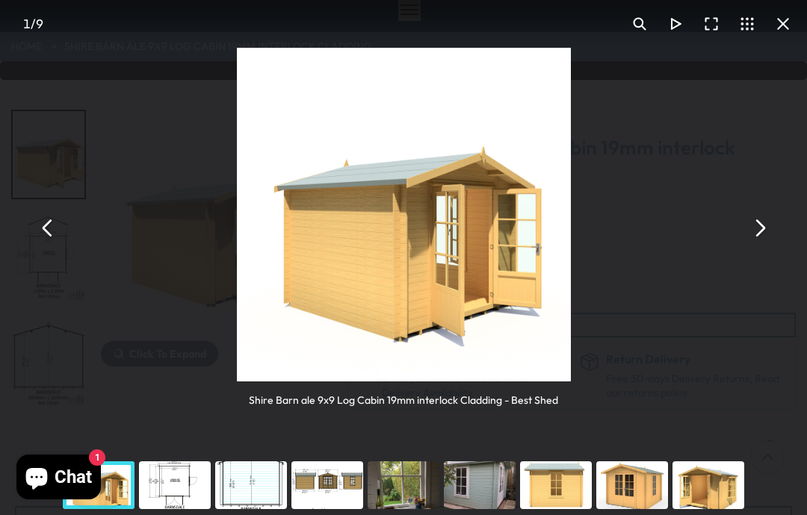
click at [772, 223] on button "You can close this modal content with the ESC key" at bounding box center [759, 228] width 36 height 36
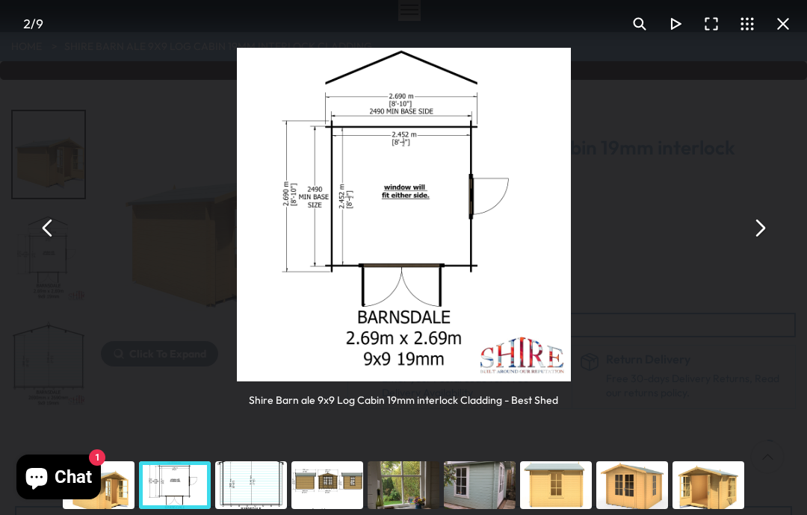
click at [774, 228] on button "You can close this modal content with the ESC key" at bounding box center [759, 228] width 36 height 36
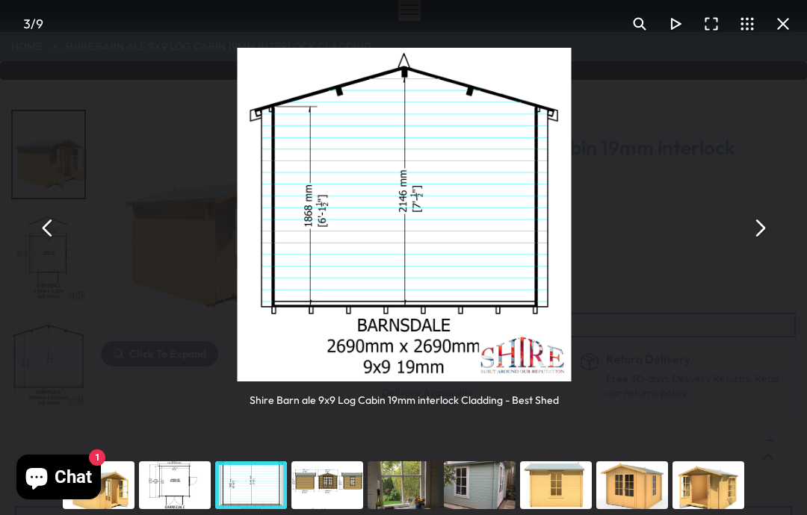
click at [769, 226] on button "You can close this modal content with the ESC key" at bounding box center [759, 228] width 36 height 36
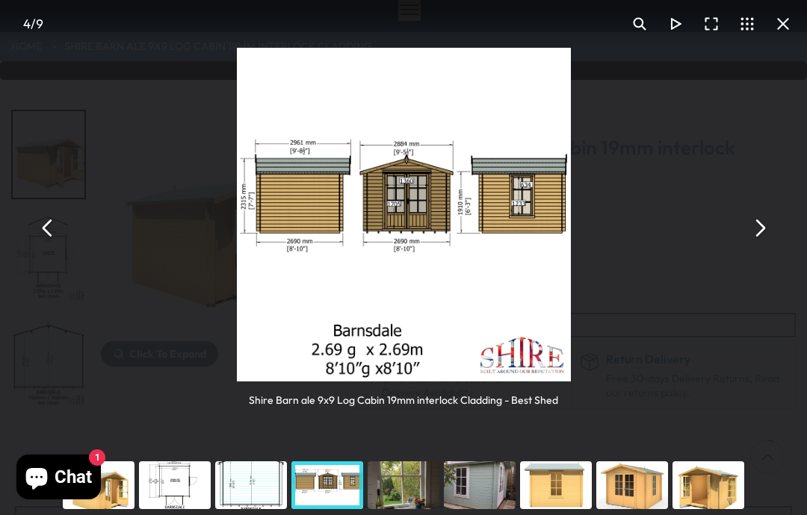
click at [772, 225] on button "You can close this modal content with the ESC key" at bounding box center [759, 228] width 36 height 36
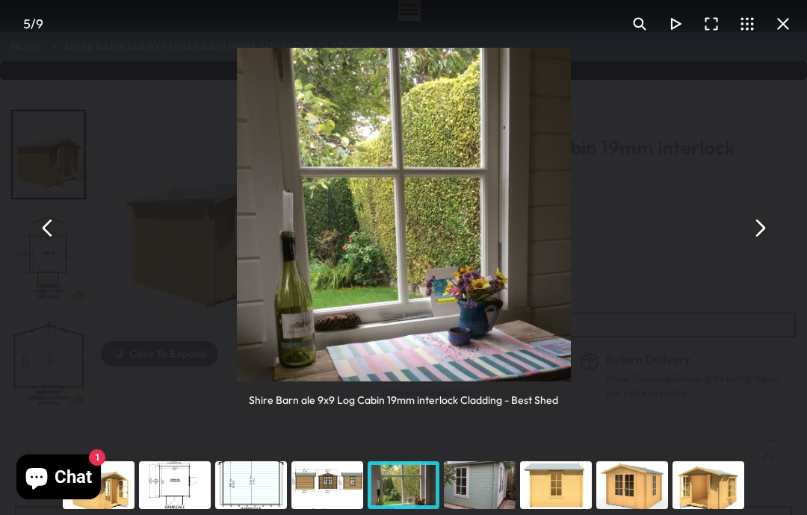
click at [766, 226] on button "You can close this modal content with the ESC key" at bounding box center [759, 228] width 36 height 36
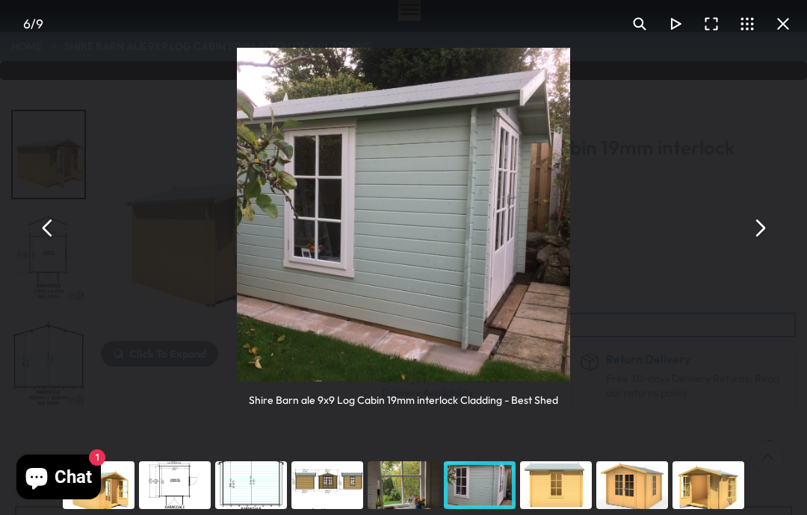
click at [763, 223] on button "You can close this modal content with the ESC key" at bounding box center [759, 228] width 36 height 36
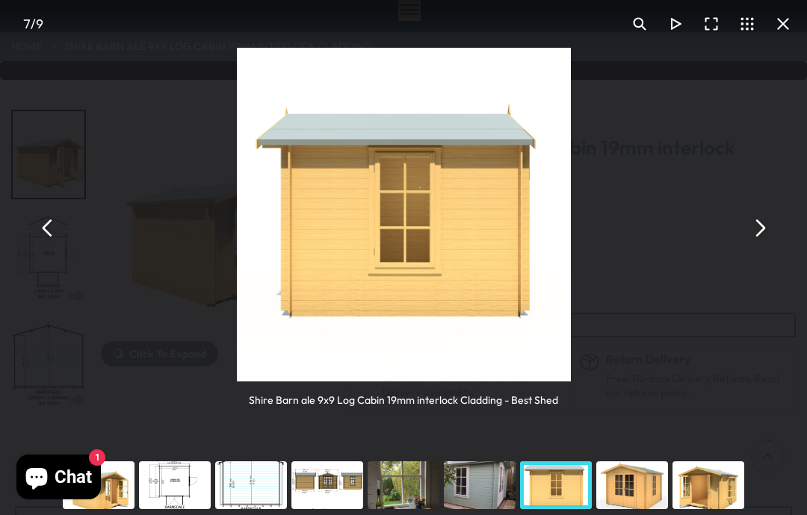
click at [766, 225] on button "You can close this modal content with the ESC key" at bounding box center [759, 228] width 36 height 36
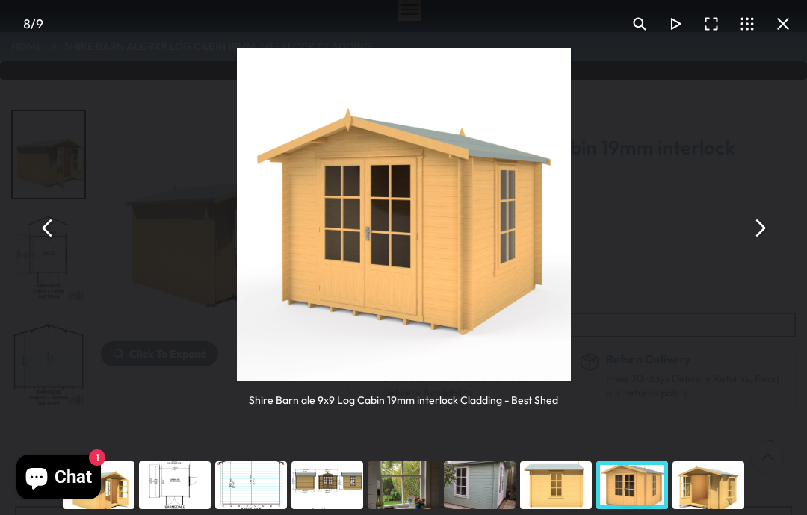
click at [770, 226] on button "You can close this modal content with the ESC key" at bounding box center [759, 228] width 36 height 36
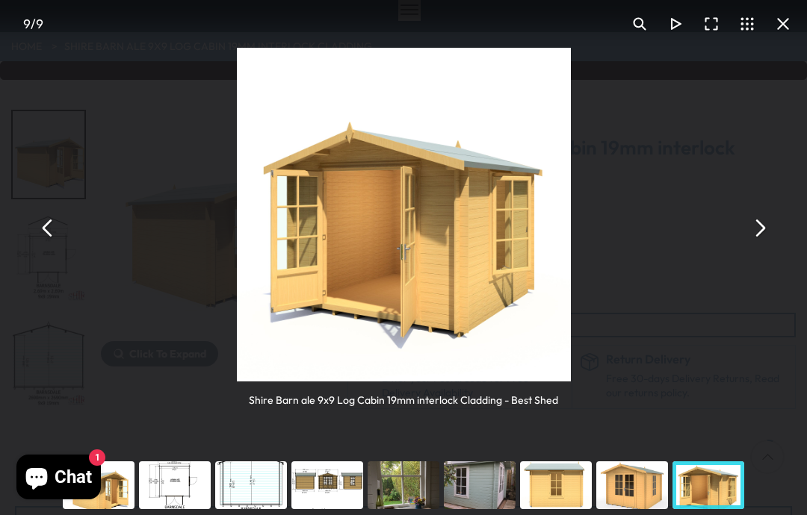
click at [768, 223] on button "You can close this modal content with the ESC key" at bounding box center [759, 228] width 36 height 36
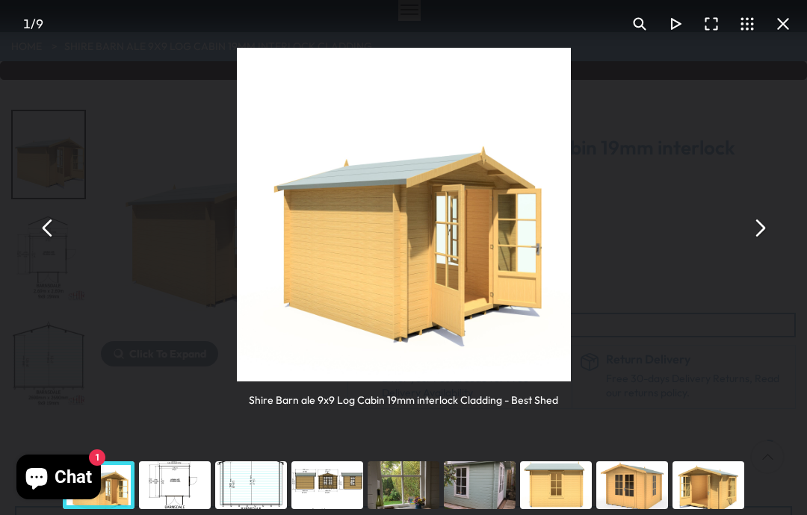
click at [772, 226] on button "You can close this modal content with the ESC key" at bounding box center [759, 228] width 36 height 36
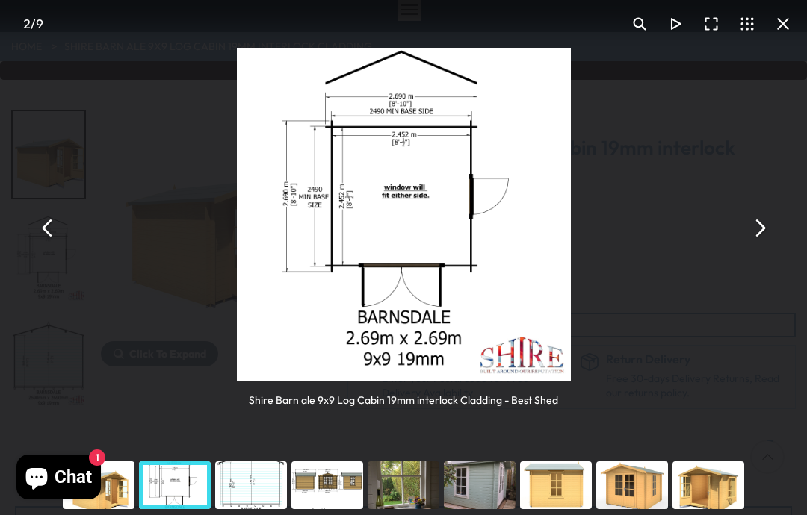
click at [764, 226] on button "You can close this modal content with the ESC key" at bounding box center [759, 228] width 36 height 36
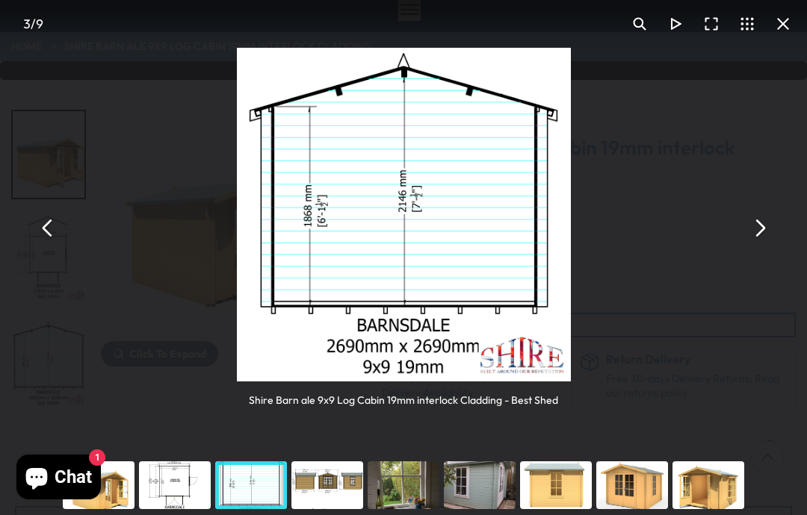
click at [764, 227] on button "You can close this modal content with the ESC key" at bounding box center [759, 228] width 36 height 36
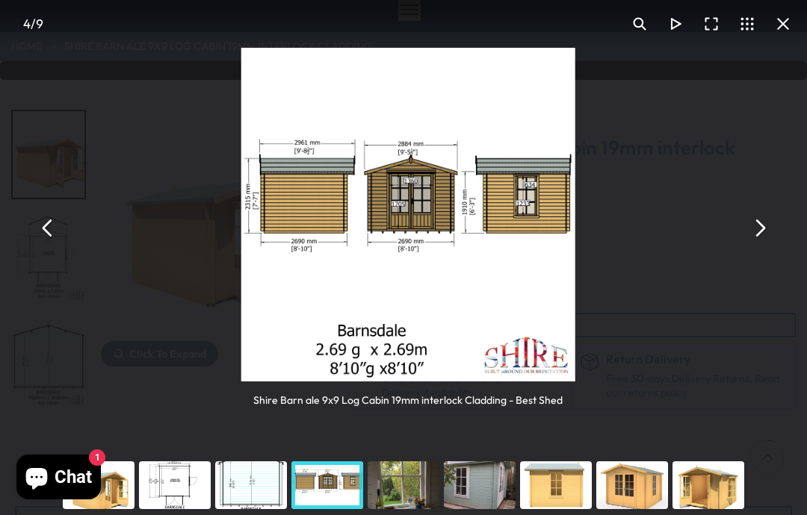
click at [767, 225] on button "You can close this modal content with the ESC key" at bounding box center [759, 228] width 36 height 36
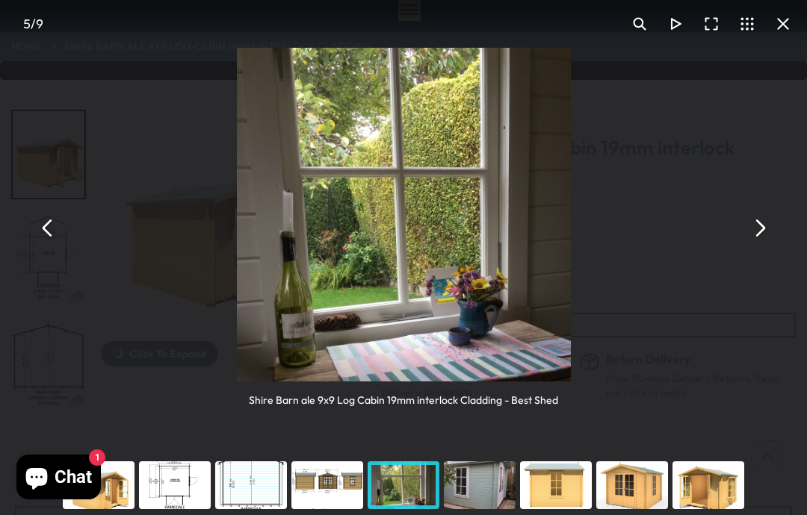
click at [764, 221] on button "You can close this modal content with the ESC key" at bounding box center [759, 228] width 36 height 36
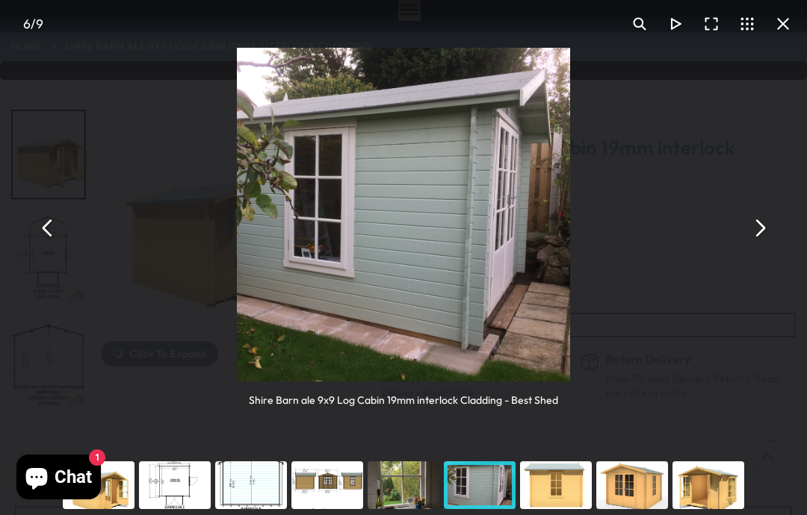
click at [769, 226] on button "You can close this modal content with the ESC key" at bounding box center [759, 228] width 36 height 36
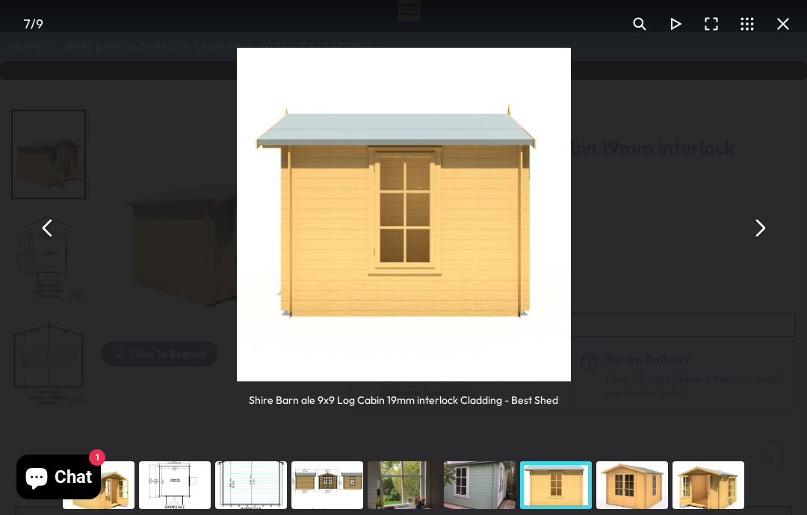
click at [765, 226] on button "You can close this modal content with the ESC key" at bounding box center [759, 228] width 36 height 36
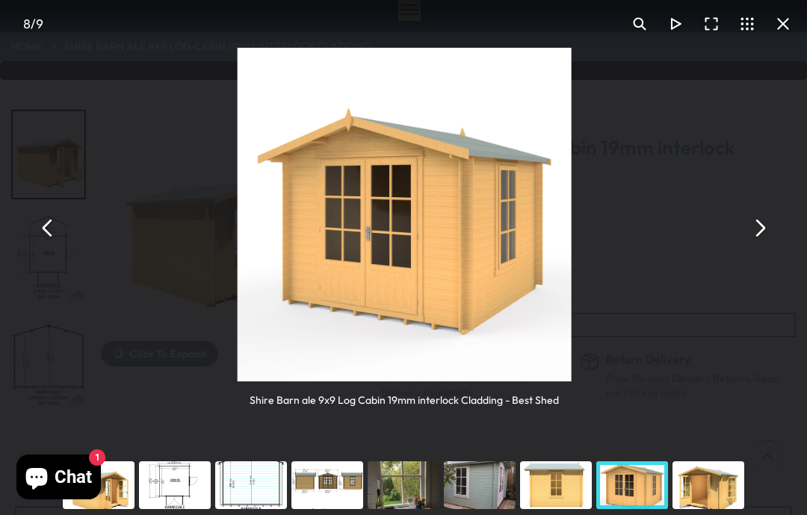
click at [765, 227] on button "You can close this modal content with the ESC key" at bounding box center [759, 228] width 36 height 36
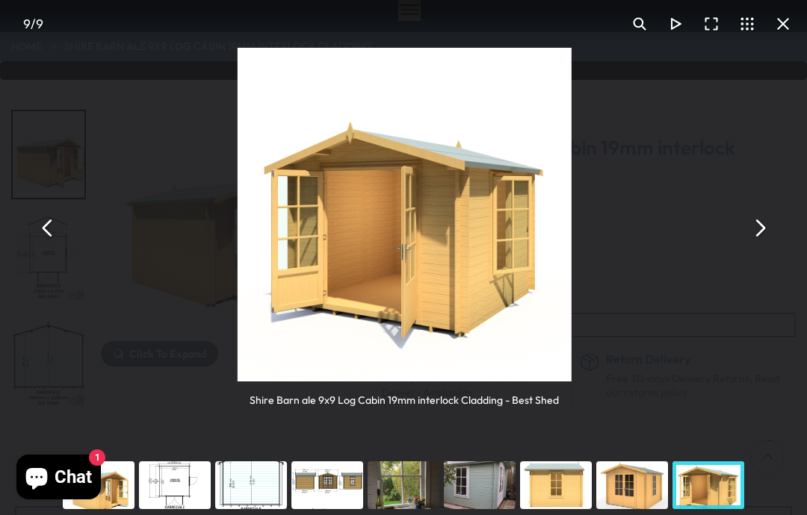
click at [775, 229] on button "You can close this modal content with the ESC key" at bounding box center [759, 228] width 36 height 36
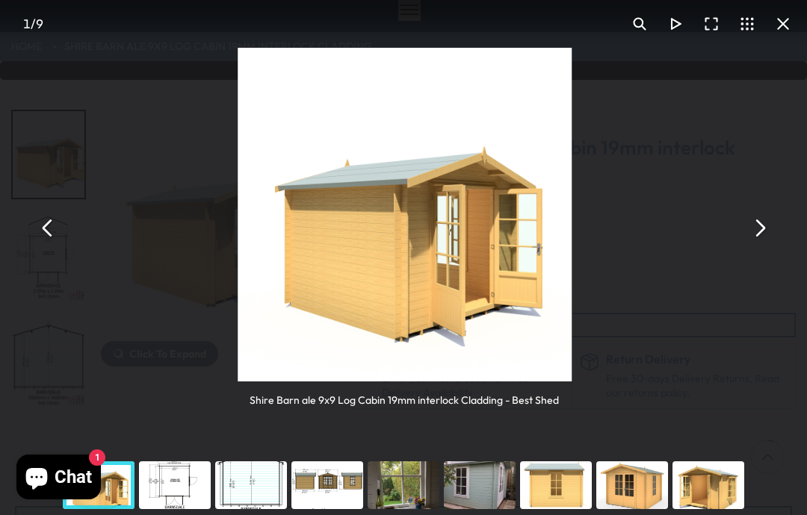
click at [775, 230] on button "You can close this modal content with the ESC key" at bounding box center [759, 228] width 36 height 36
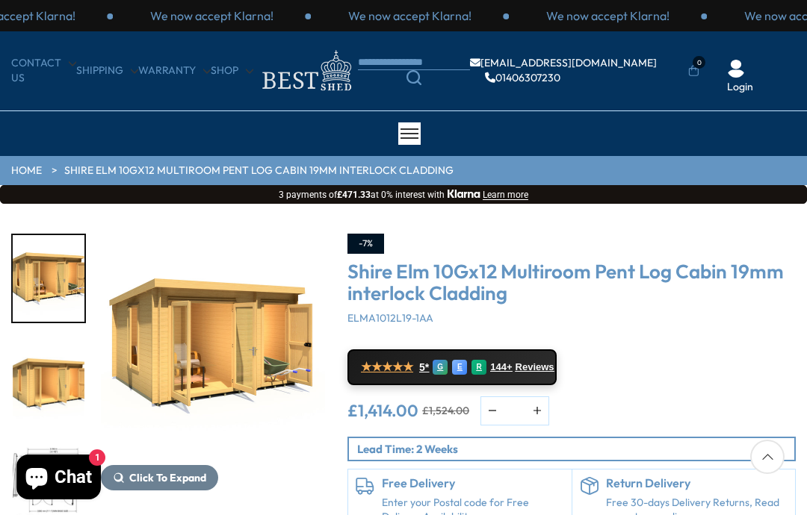
click at [277, 344] on img "1 / 10" at bounding box center [213, 346] width 224 height 224
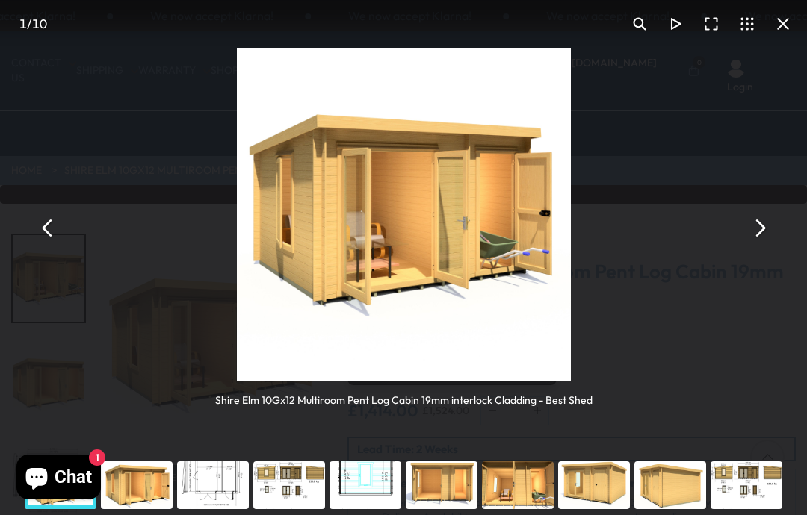
click at [757, 232] on button "You can close this modal content with the ESC key" at bounding box center [759, 228] width 36 height 36
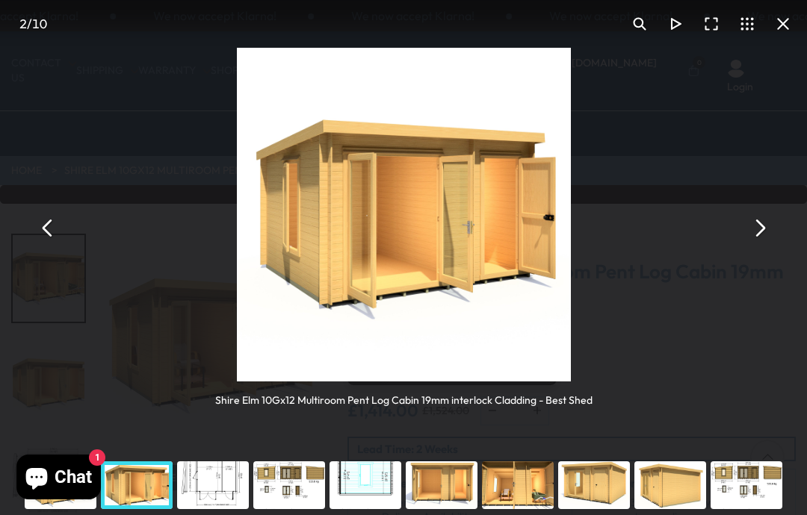
click at [762, 233] on button "You can close this modal content with the ESC key" at bounding box center [759, 228] width 36 height 36
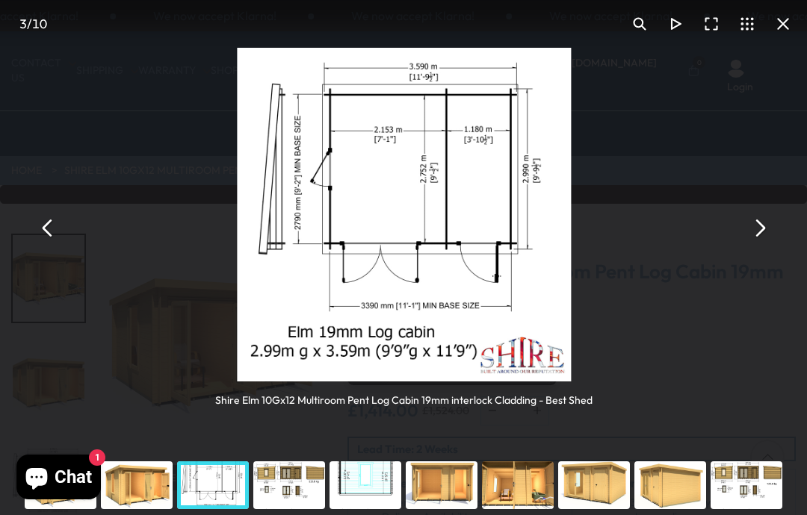
click at [763, 226] on button "You can close this modal content with the ESC key" at bounding box center [759, 228] width 36 height 36
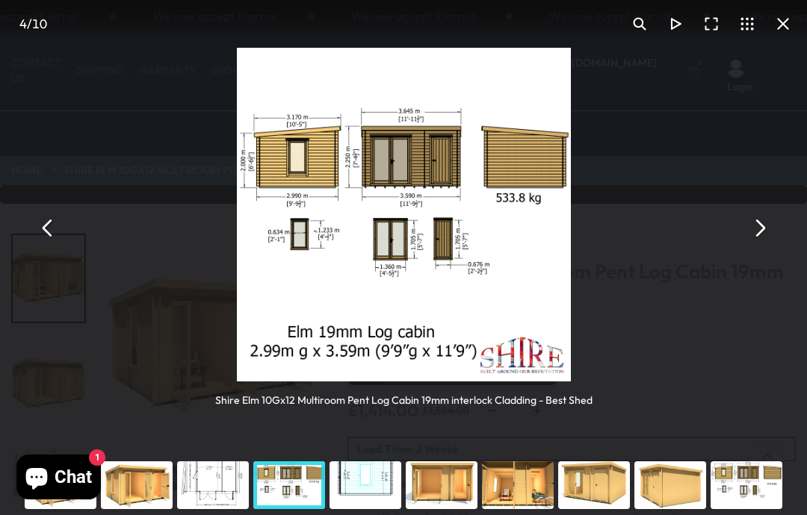
click at [763, 220] on button "You can close this modal content with the ESC key" at bounding box center [759, 228] width 36 height 36
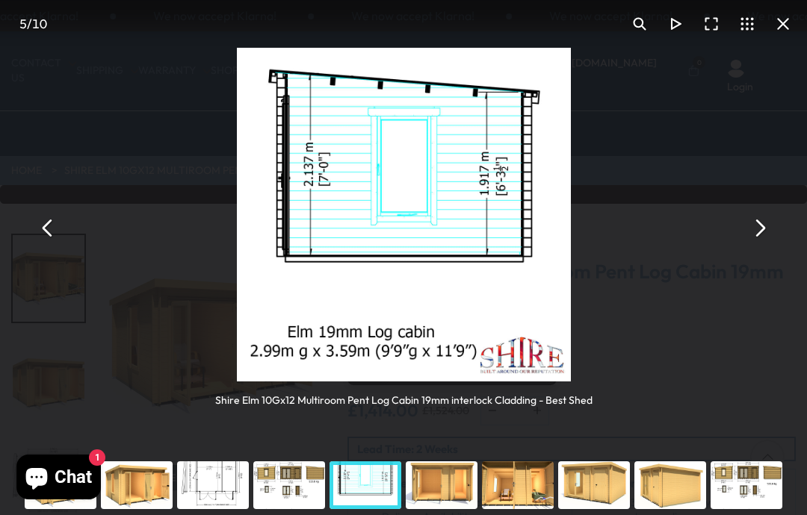
click at [761, 224] on button "You can close this modal content with the ESC key" at bounding box center [759, 228] width 36 height 36
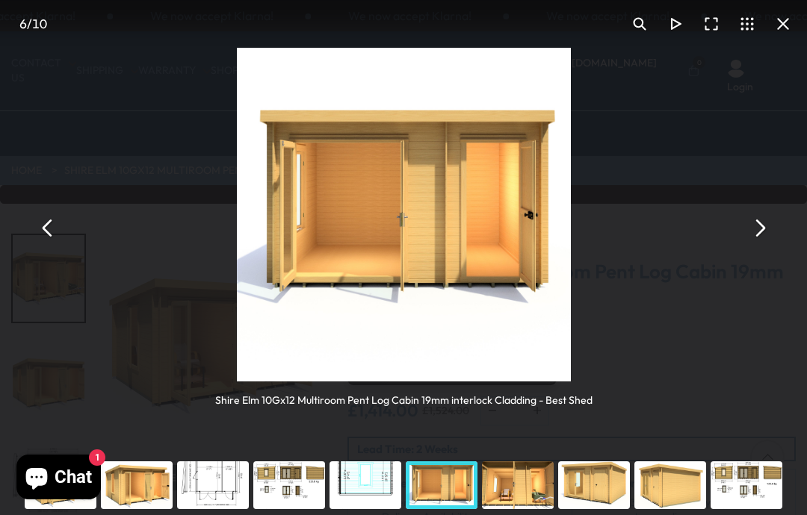
click at [764, 225] on button "You can close this modal content with the ESC key" at bounding box center [759, 228] width 36 height 36
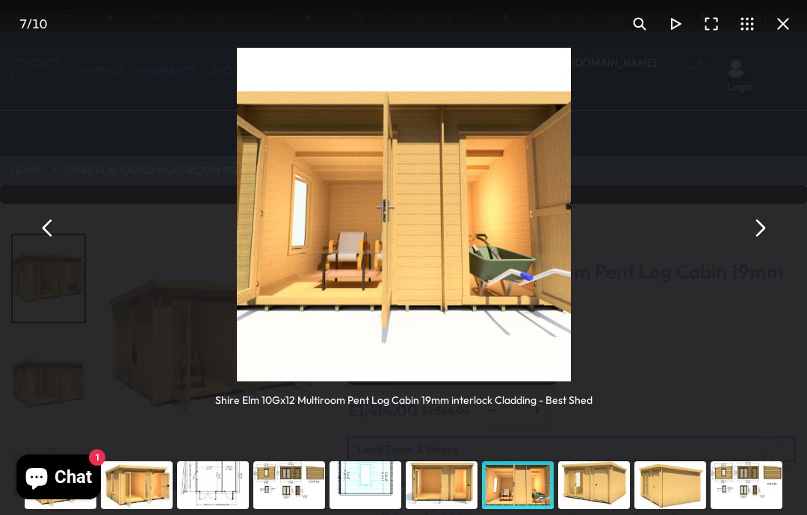
click at [763, 226] on button "You can close this modal content with the ESC key" at bounding box center [759, 228] width 36 height 36
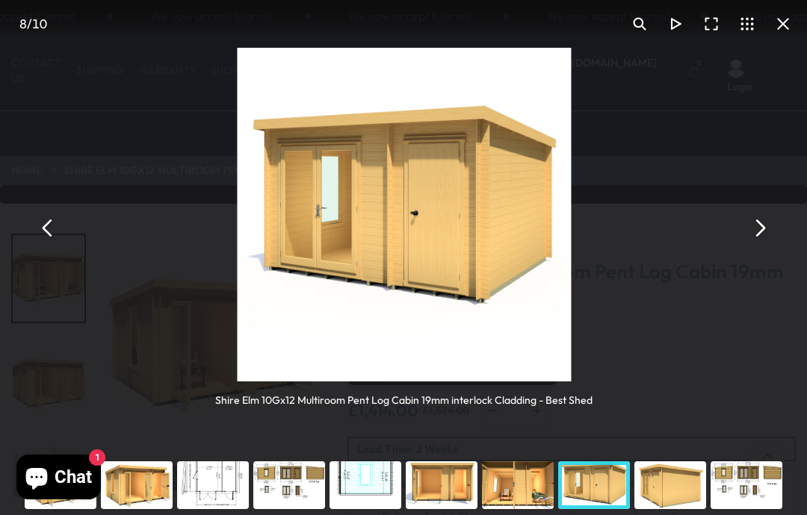
click at [752, 230] on button "You can close this modal content with the ESC key" at bounding box center [759, 228] width 36 height 36
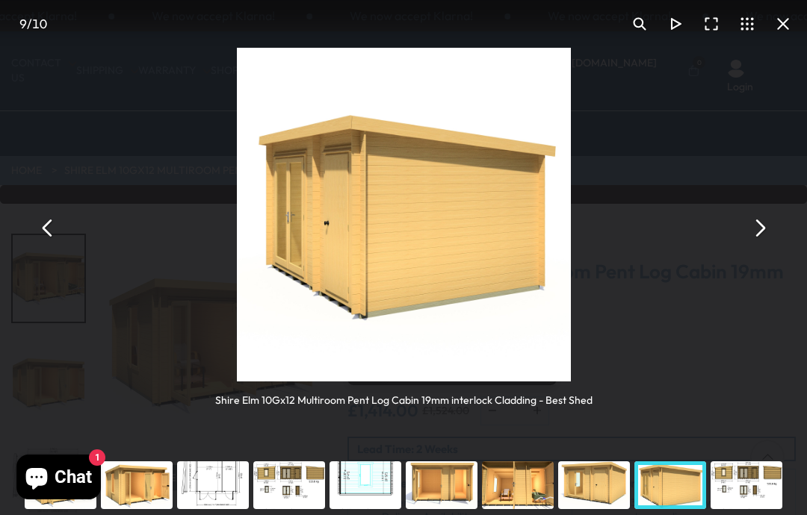
click at [758, 223] on button "You can close this modal content with the ESC key" at bounding box center [759, 228] width 36 height 36
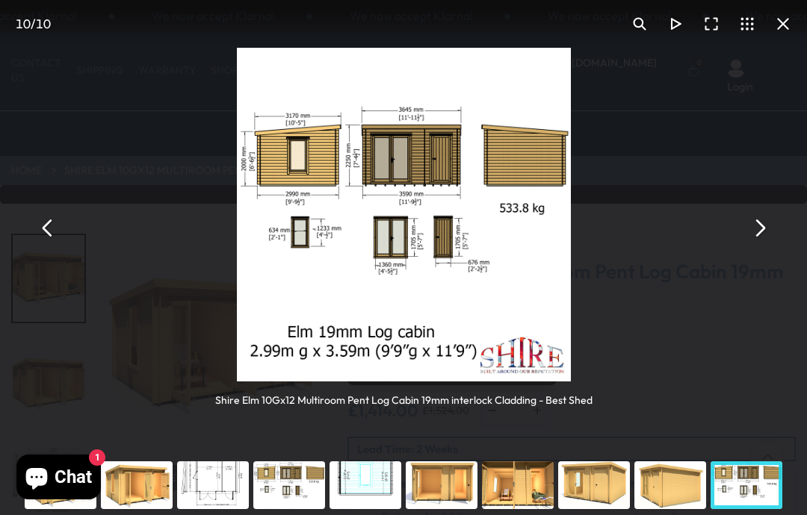
click at [763, 222] on button "You can close this modal content with the ESC key" at bounding box center [759, 228] width 36 height 36
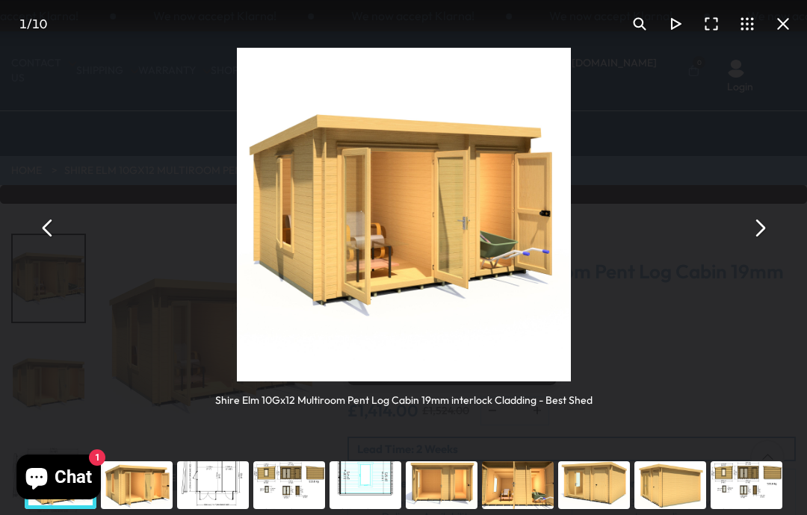
click at [763, 219] on button "You can close this modal content with the ESC key" at bounding box center [759, 228] width 36 height 36
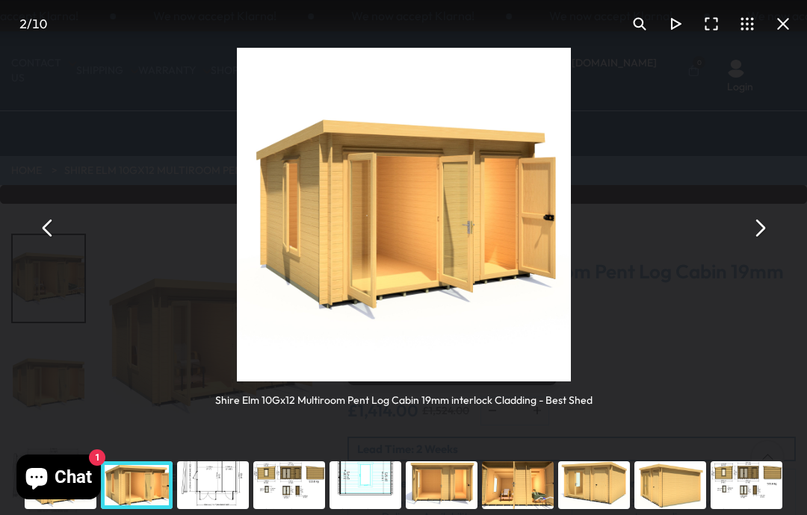
click at [763, 228] on button "You can close this modal content with the ESC key" at bounding box center [759, 228] width 36 height 36
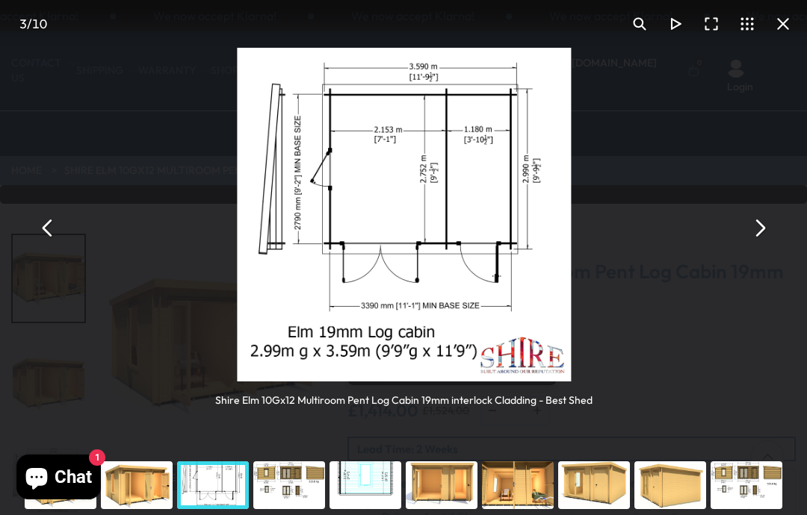
click at [755, 227] on button "You can close this modal content with the ESC key" at bounding box center [759, 228] width 36 height 36
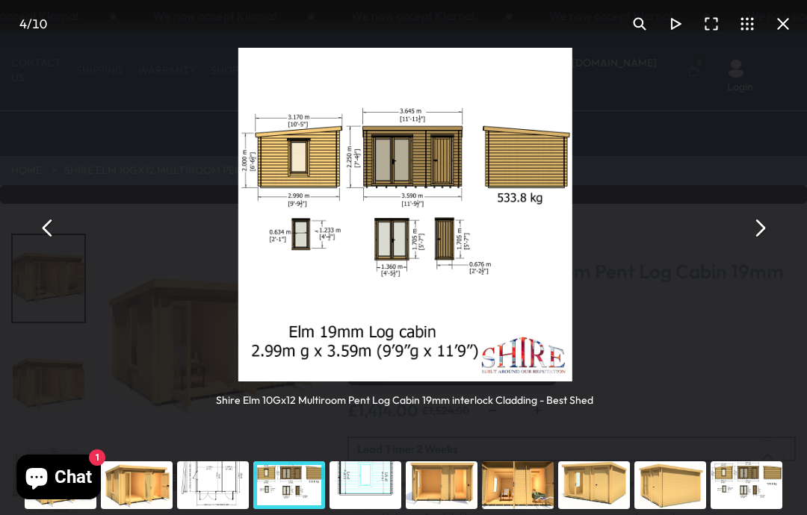
click at [766, 220] on button "You can close this modal content with the ESC key" at bounding box center [759, 228] width 36 height 36
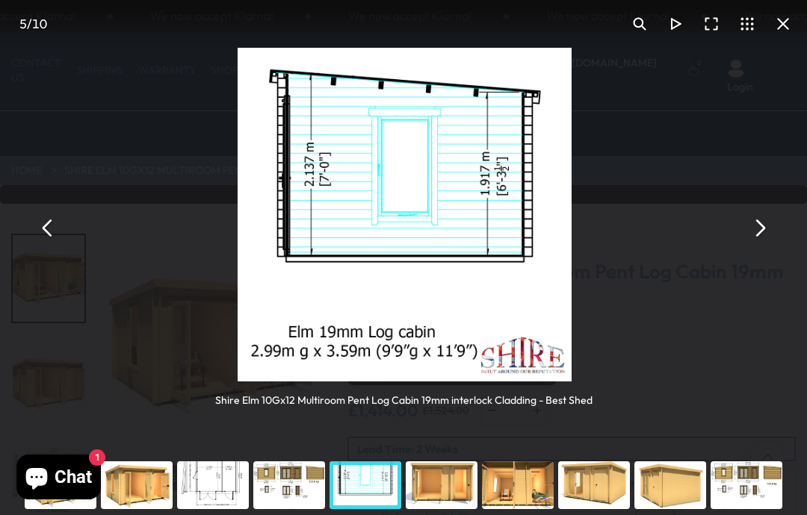
click at [772, 232] on button "You can close this modal content with the ESC key" at bounding box center [759, 228] width 36 height 36
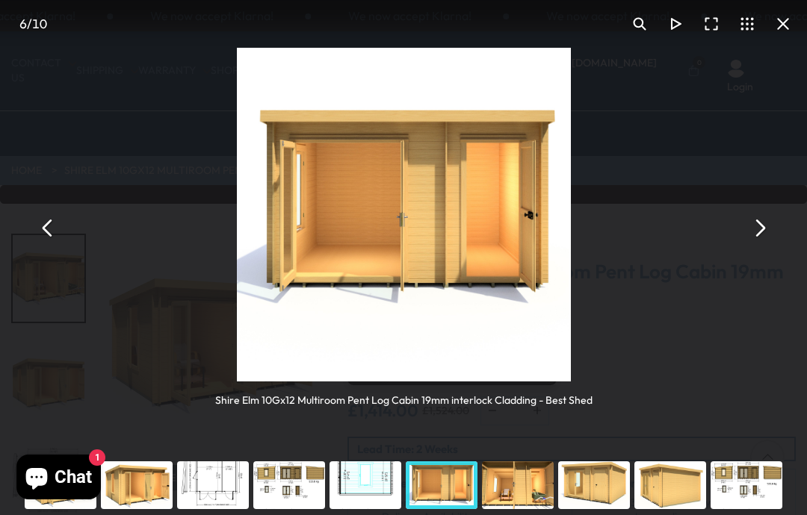
click at [778, 223] on div "Shire Elm 10Gx12 Multiroom Pent Log Cabin 19mm interlock Cladding - Best Shed" at bounding box center [403, 228] width 807 height 456
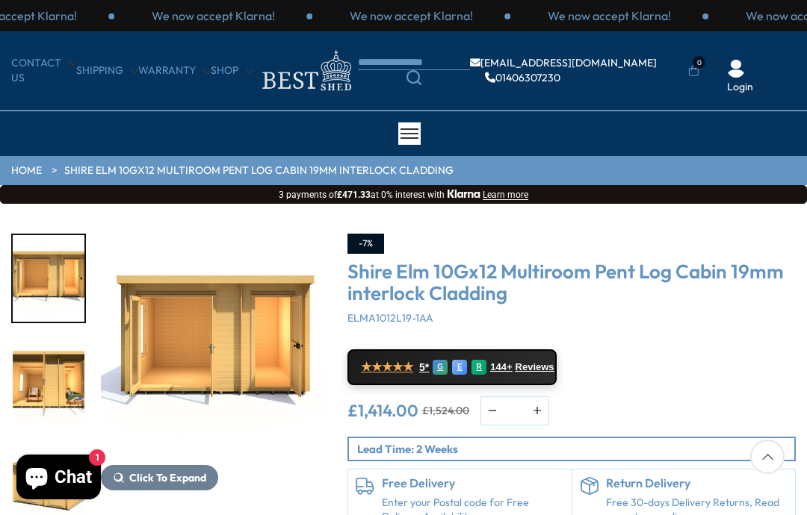
click at [545, 356] on link "★★★★★ 5* G E R 144+ Reviews" at bounding box center [451, 368] width 209 height 36
